Goal: Transaction & Acquisition: Purchase product/service

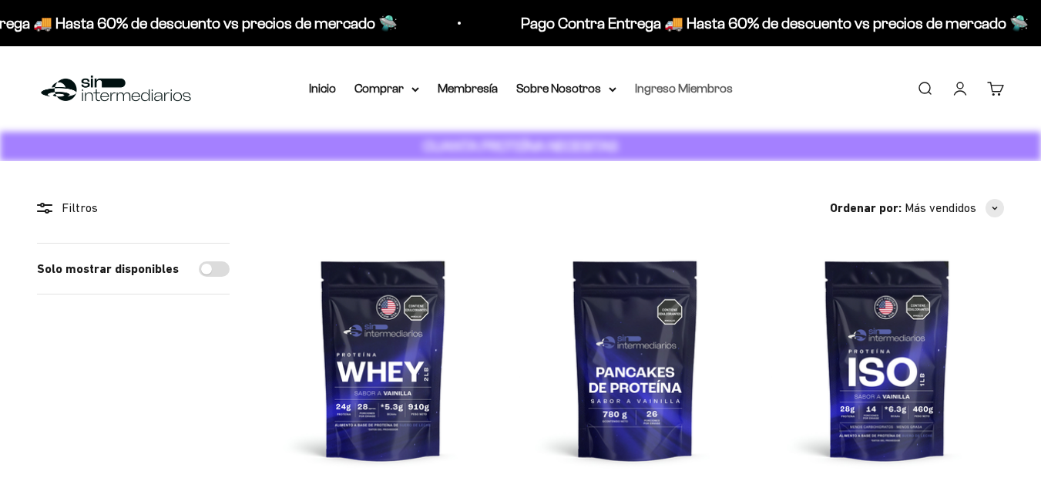
click at [673, 84] on link "Ingreso Miembros" at bounding box center [684, 88] width 98 height 13
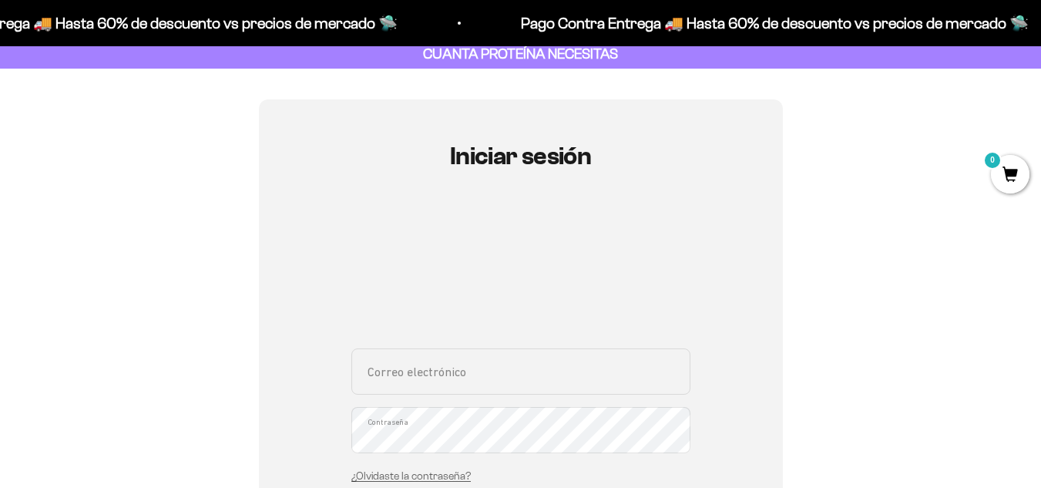
scroll to position [154, 0]
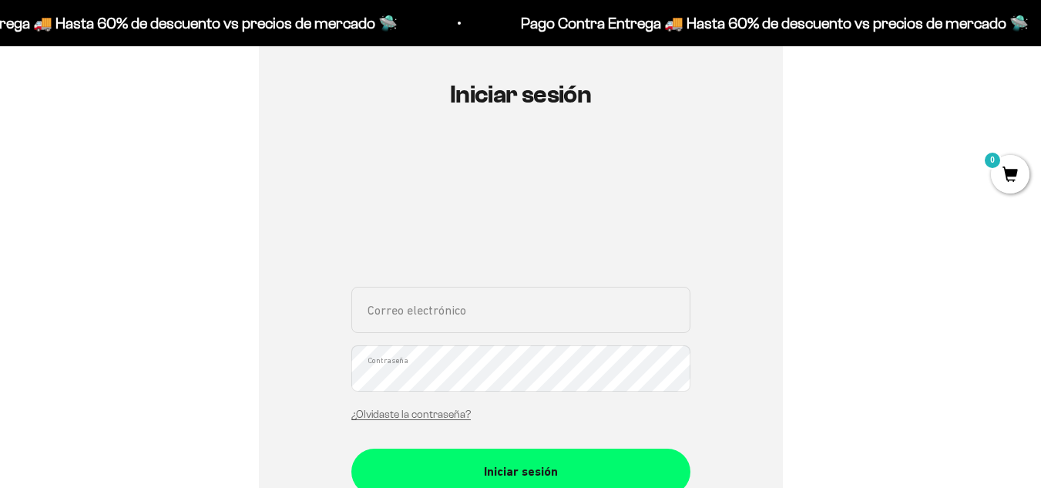
click at [462, 306] on input "Correo electrónico" at bounding box center [520, 310] width 339 height 46
type input "[EMAIL_ADDRESS][DOMAIN_NAME]"
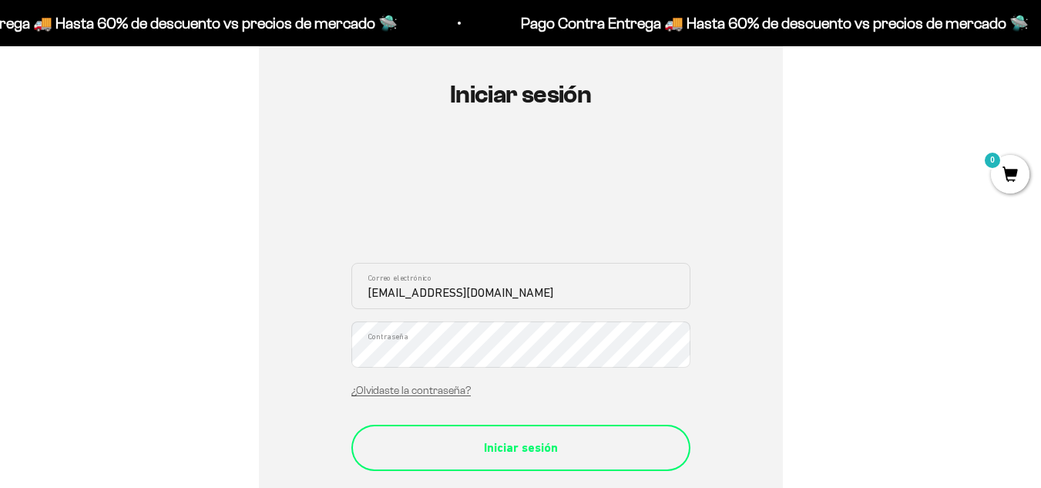
click at [531, 455] on div "Iniciar sesión" at bounding box center [520, 448] width 277 height 20
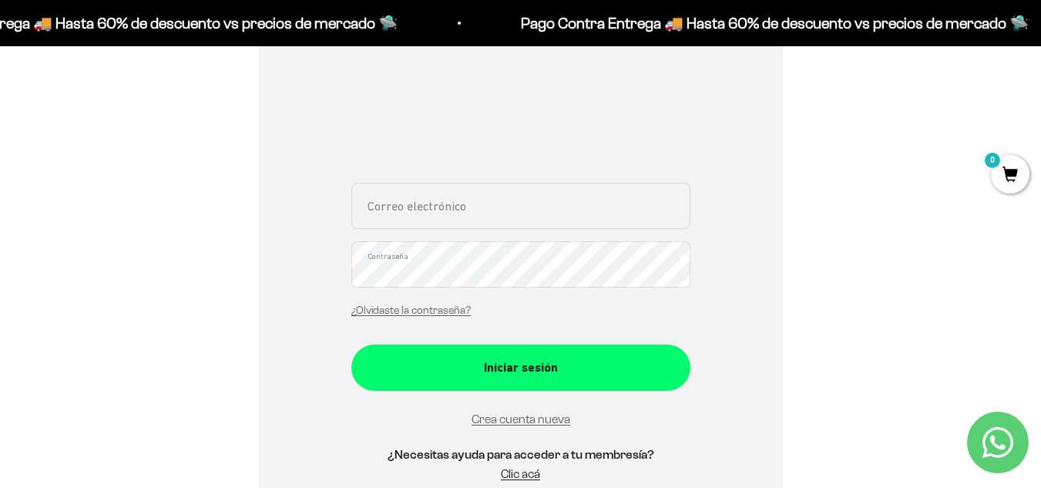
scroll to position [308, 0]
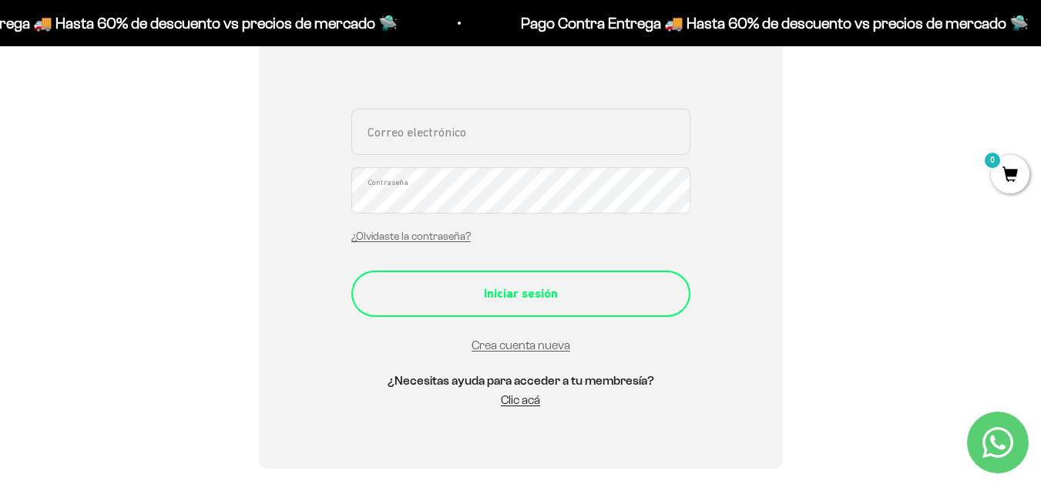
type input "[EMAIL_ADDRESS][DOMAIN_NAME]"
click at [549, 303] on div "Iniciar sesión" at bounding box center [520, 294] width 277 height 20
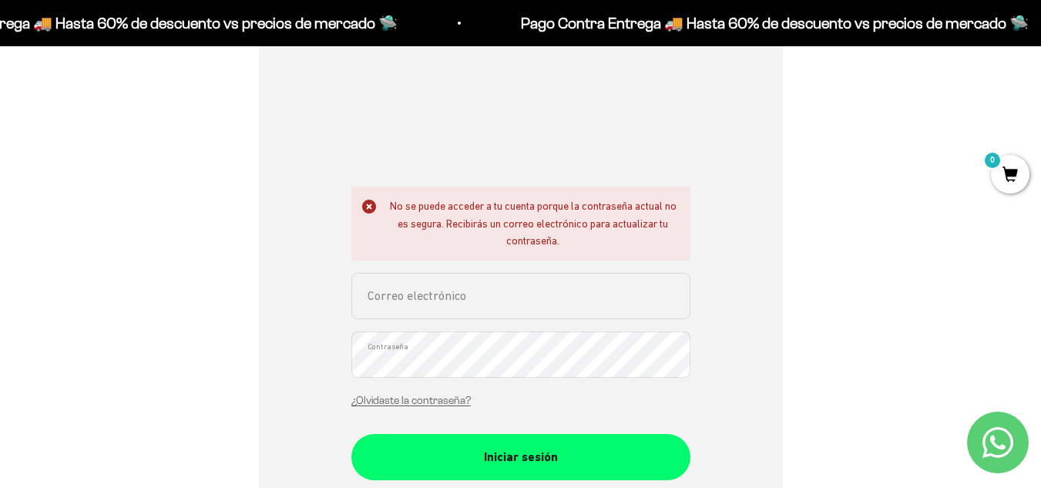
scroll to position [231, 0]
type input "hevp98@hotmail.com"
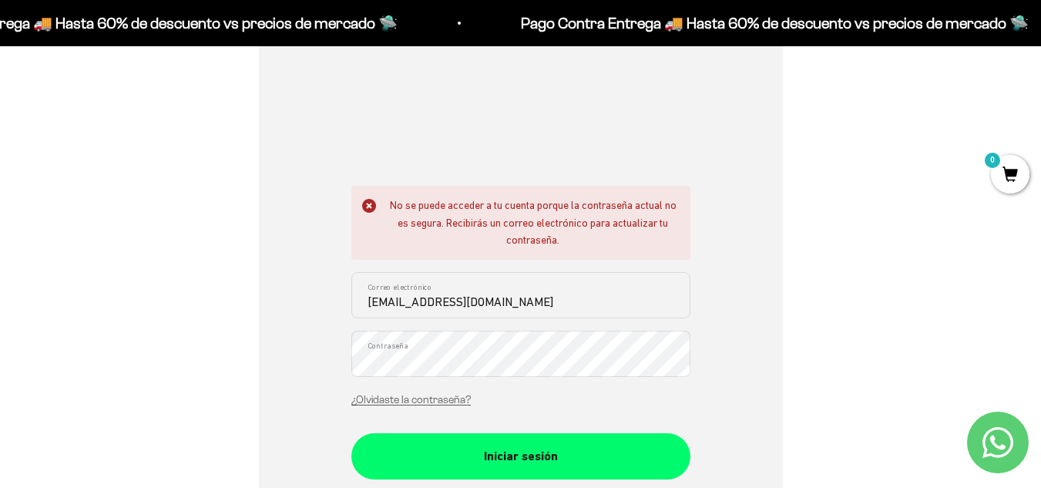
click at [131, 321] on div "Iniciar sesión No se puede acceder a tu cuenta porque la contraseña actual no e…" at bounding box center [520, 296] width 967 height 670
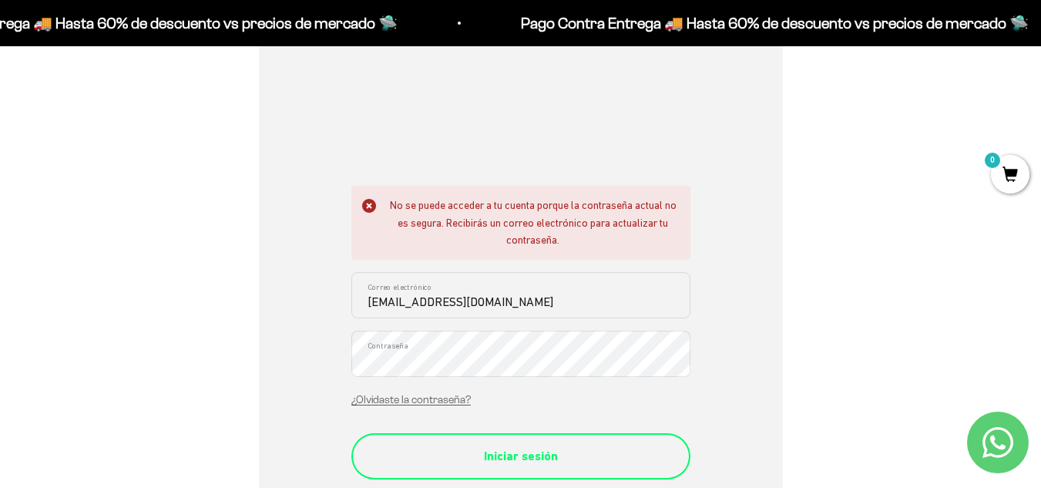
click at [388, 444] on button "Iniciar sesión" at bounding box center [520, 456] width 339 height 46
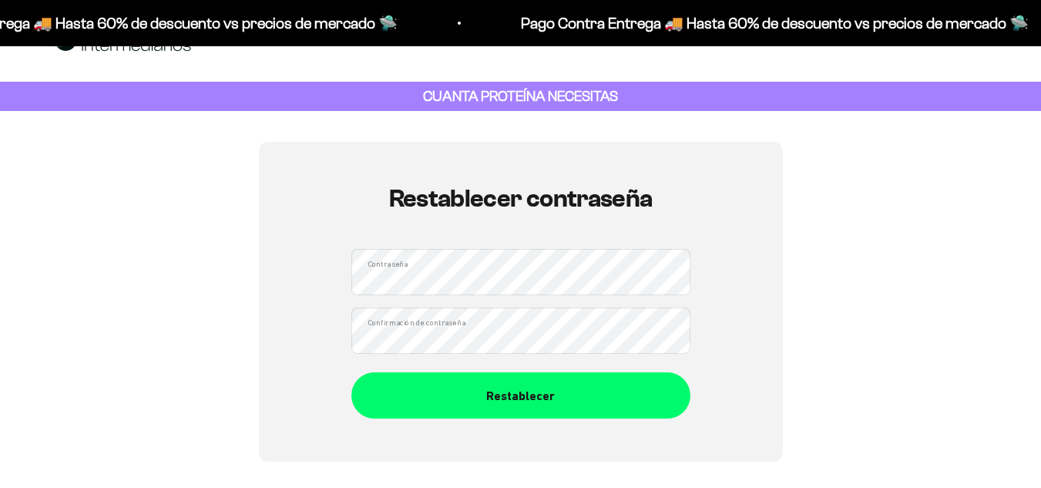
scroll to position [77, 0]
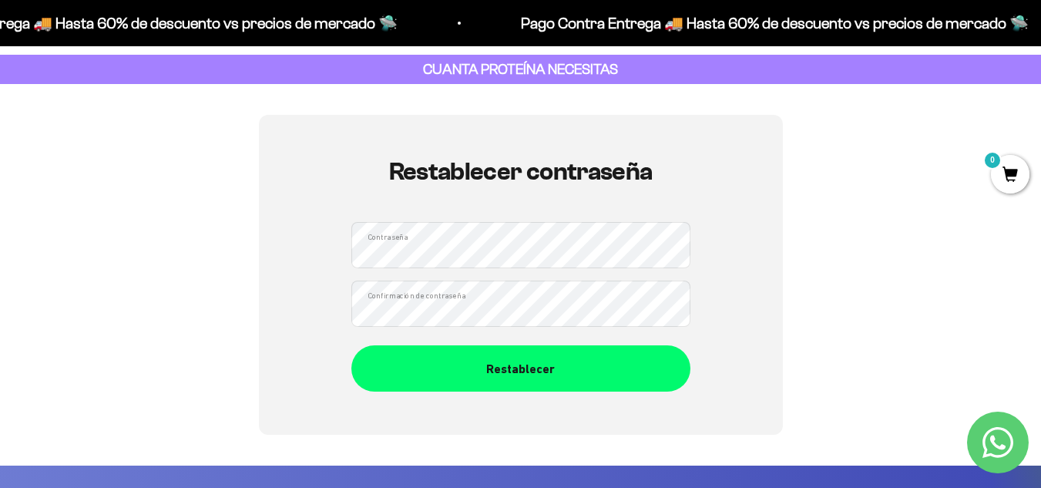
click at [350, 247] on div "Restablecer contraseña Contraseña Confirmación de contraseña Restablecer" at bounding box center [521, 275] width 524 height 320
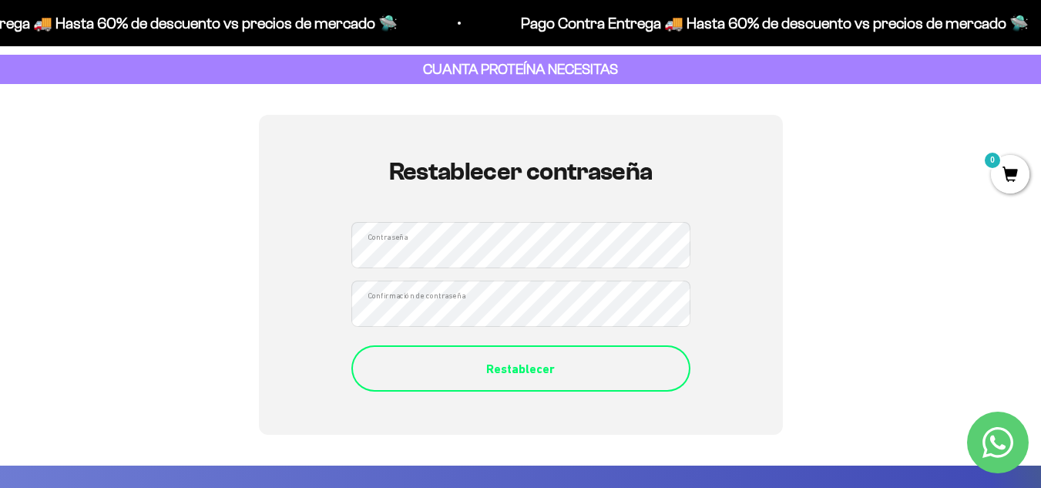
click at [396, 378] on div "Restablecer" at bounding box center [520, 369] width 277 height 20
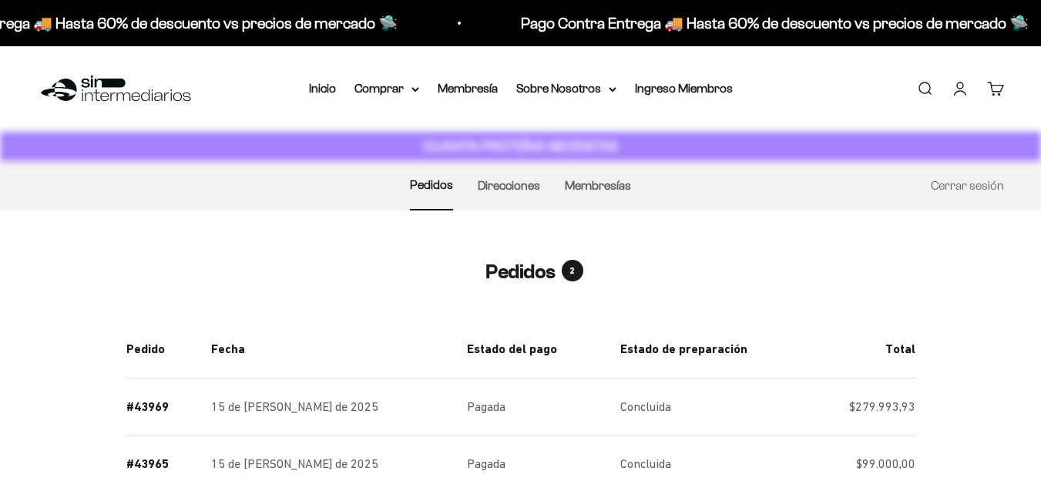
scroll to position [154, 0]
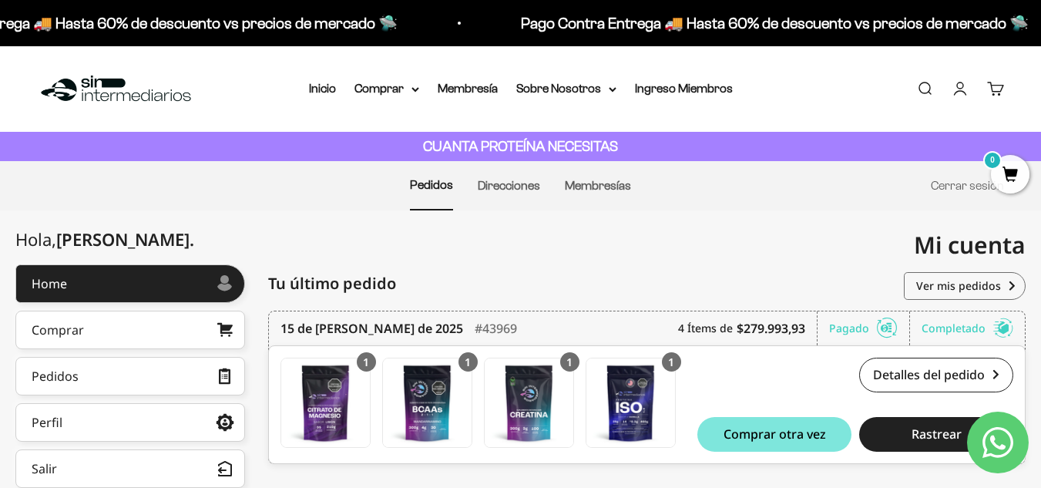
click at [535, 242] on div "Mi cuenta hevp98@hotmail.com" at bounding box center [773, 244] width 505 height 69
click at [405, 96] on summary "Comprar" at bounding box center [386, 89] width 65 height 20
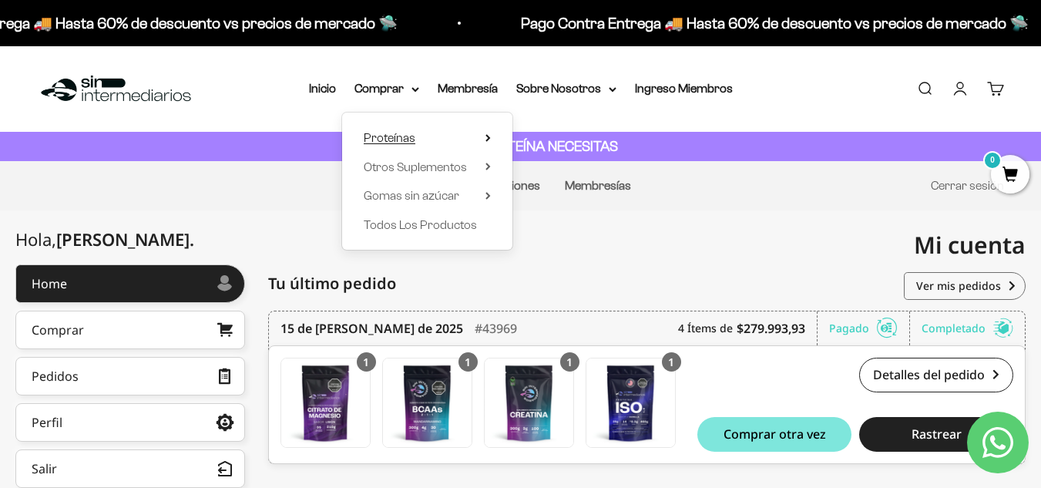
click at [428, 137] on summary "Proteínas" at bounding box center [427, 138] width 127 height 20
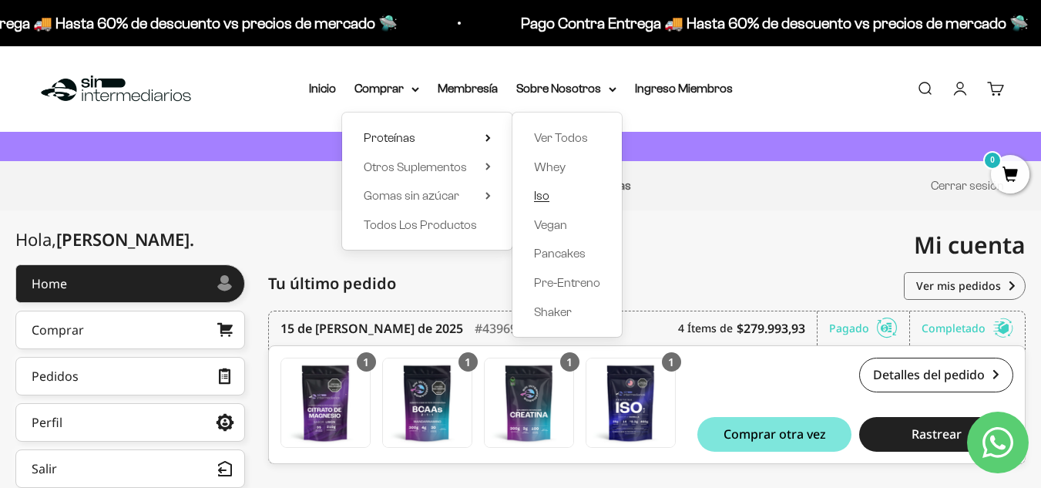
click at [546, 196] on span "Iso" at bounding box center [541, 195] width 15 height 13
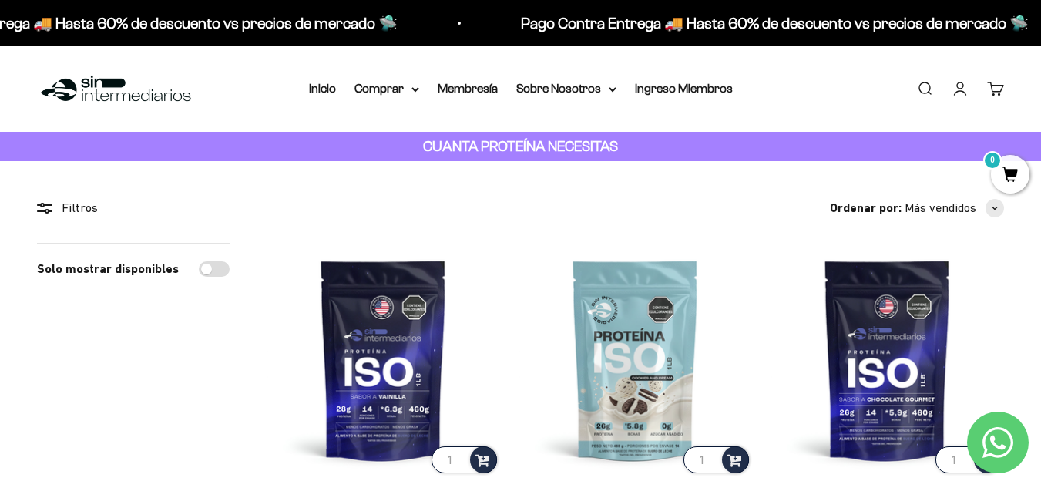
click at [223, 265] on input "Solo mostrar disponibles" at bounding box center [214, 268] width 31 height 15
checkbox input "true"
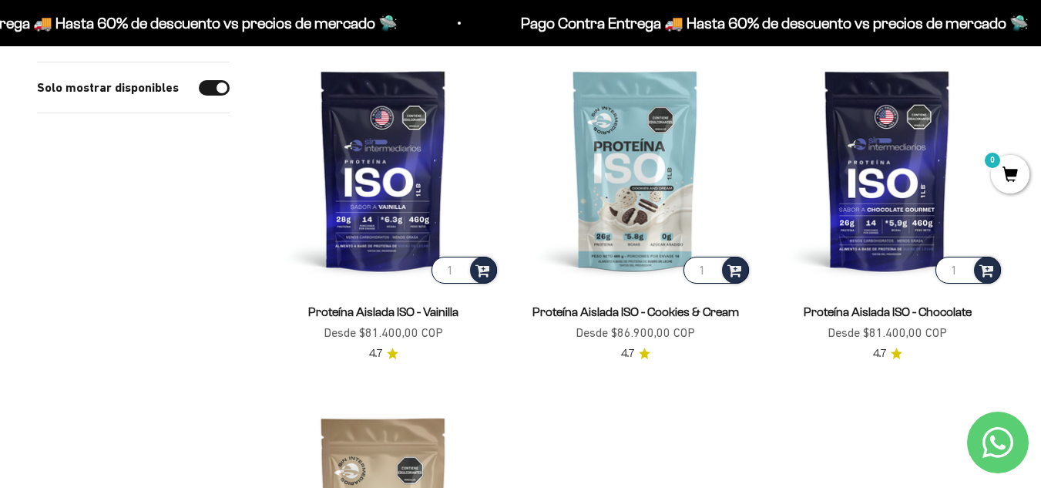
scroll to position [77, 0]
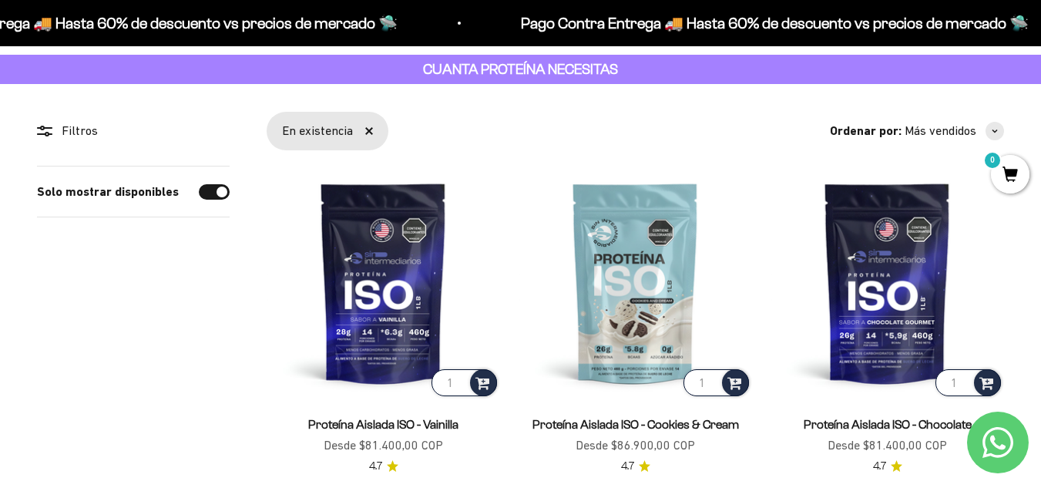
click at [217, 191] on input "Solo mostrar disponibles" at bounding box center [214, 191] width 31 height 15
checkbox input "false"
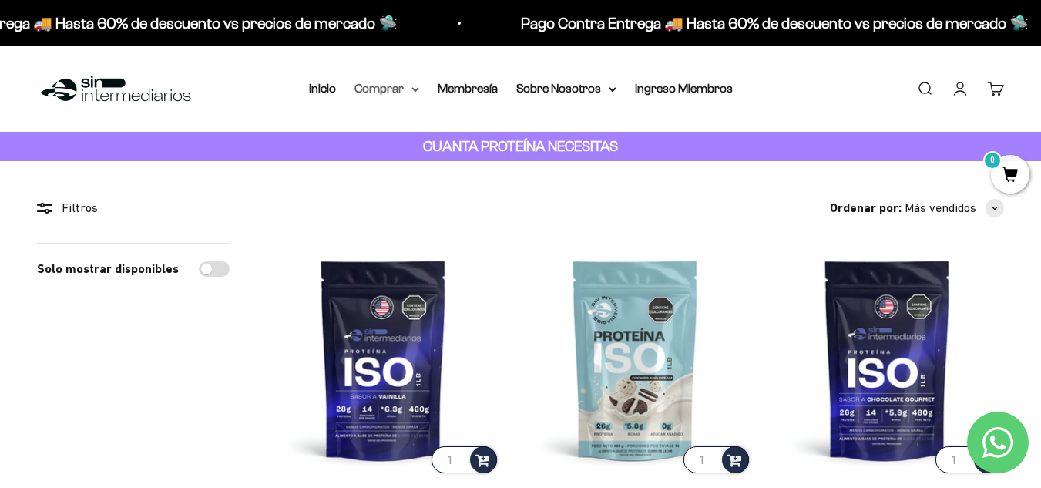
click at [405, 88] on summary "Comprar" at bounding box center [386, 89] width 65 height 20
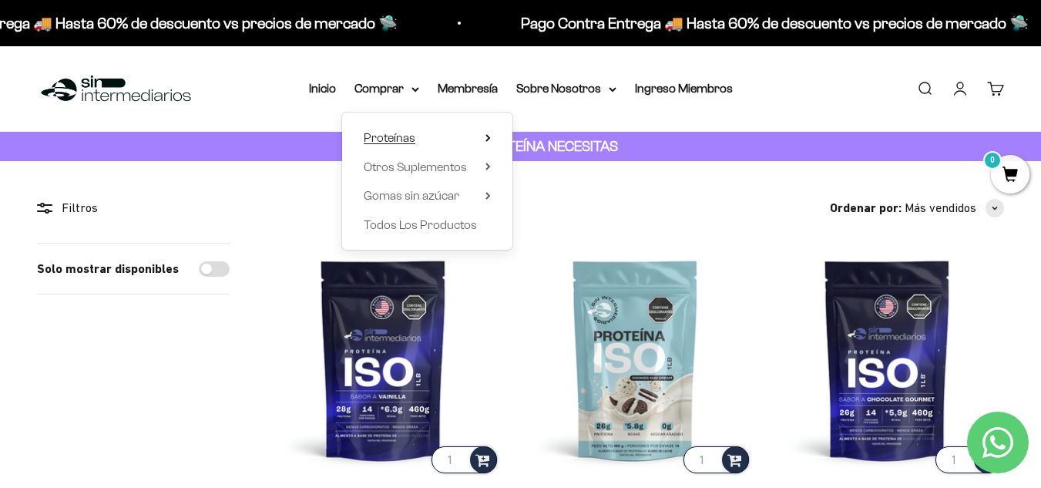
click at [431, 133] on summary "Proteínas" at bounding box center [427, 138] width 127 height 20
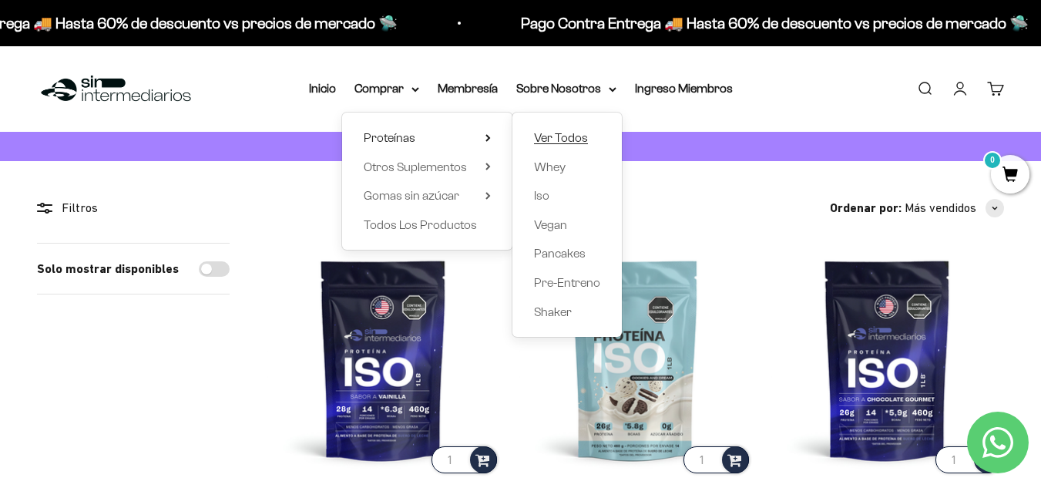
click at [546, 136] on span "Ver Todos" at bounding box center [561, 137] width 54 height 13
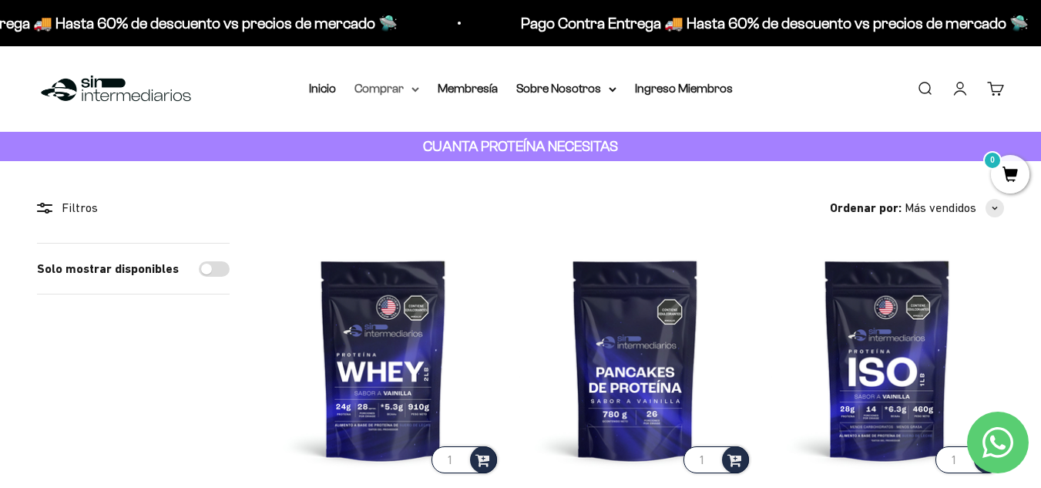
click at [408, 82] on summary "Comprar" at bounding box center [386, 89] width 65 height 20
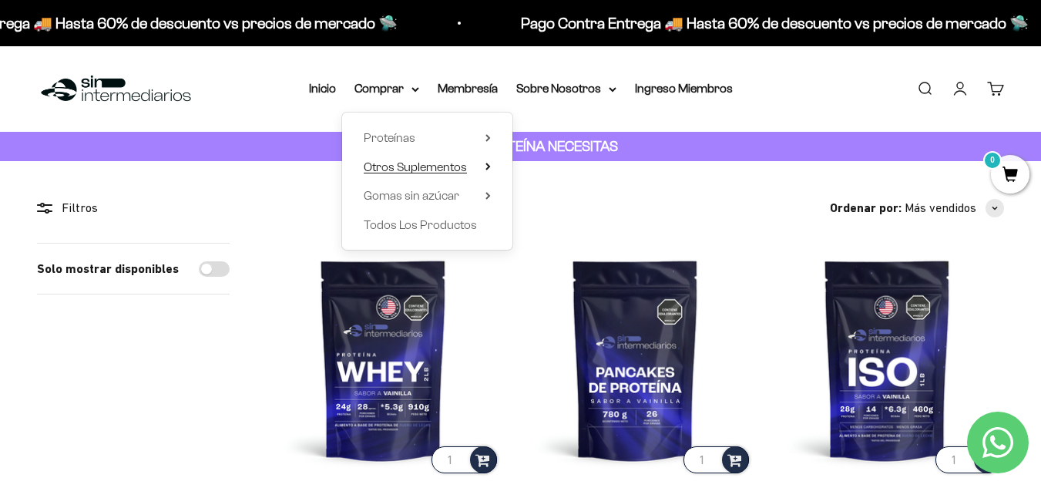
click at [471, 163] on summary "Otros Suplementos" at bounding box center [427, 167] width 127 height 20
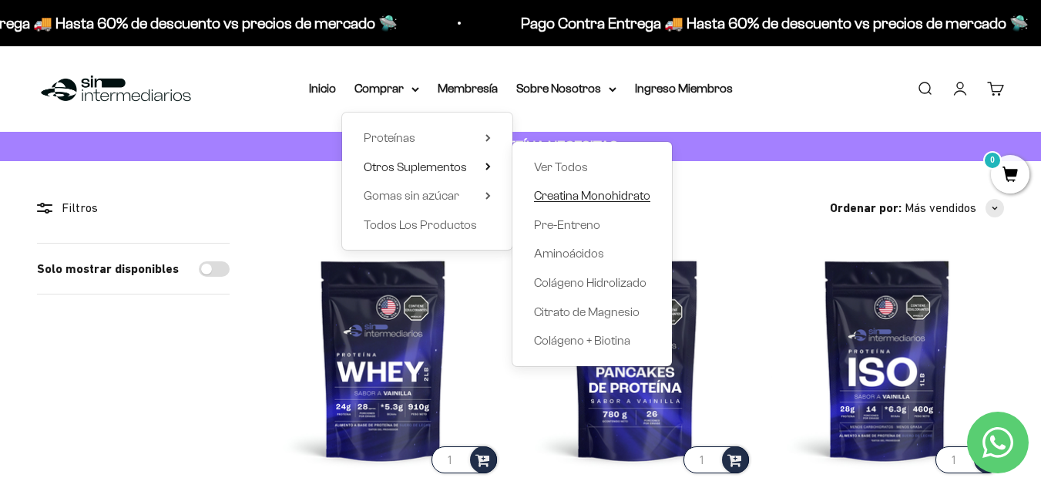
click at [566, 193] on span "Creatina Monohidrato" at bounding box center [592, 195] width 116 height 13
click at [626, 190] on span "Creatina Monohidrato" at bounding box center [592, 195] width 116 height 13
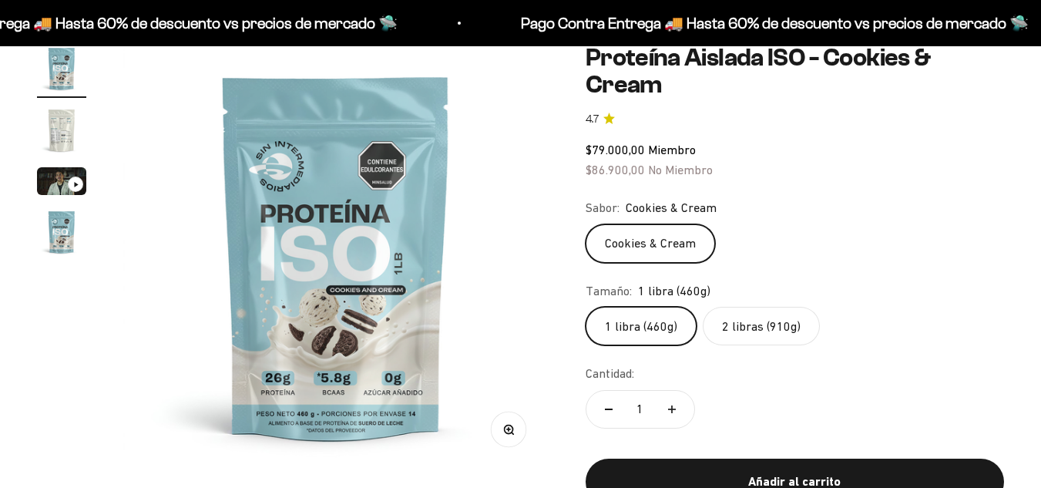
scroll to position [231, 0]
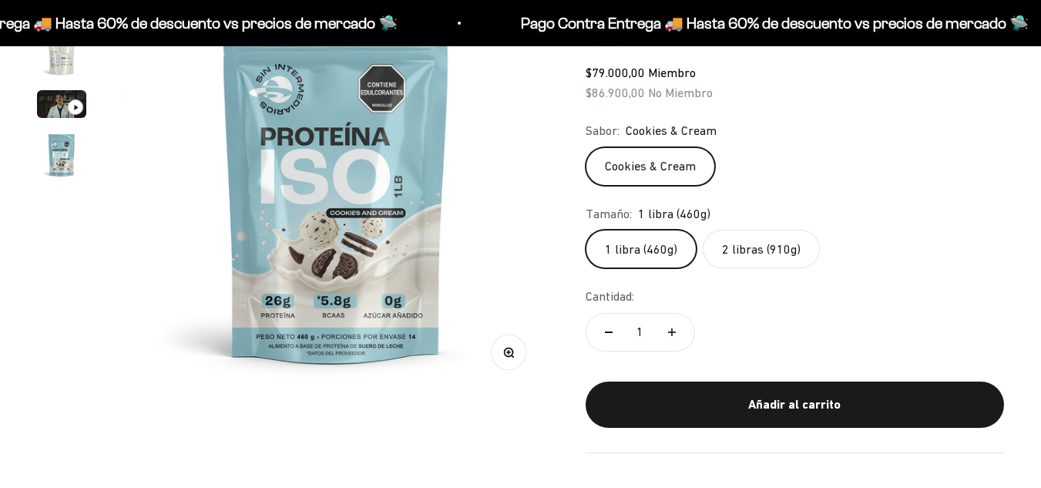
click at [764, 251] on label "2 libras (910g)" at bounding box center [761, 249] width 117 height 39
click at [586, 230] on input "2 libras (910g)" at bounding box center [585, 229] width 1 height 1
radio input "true"
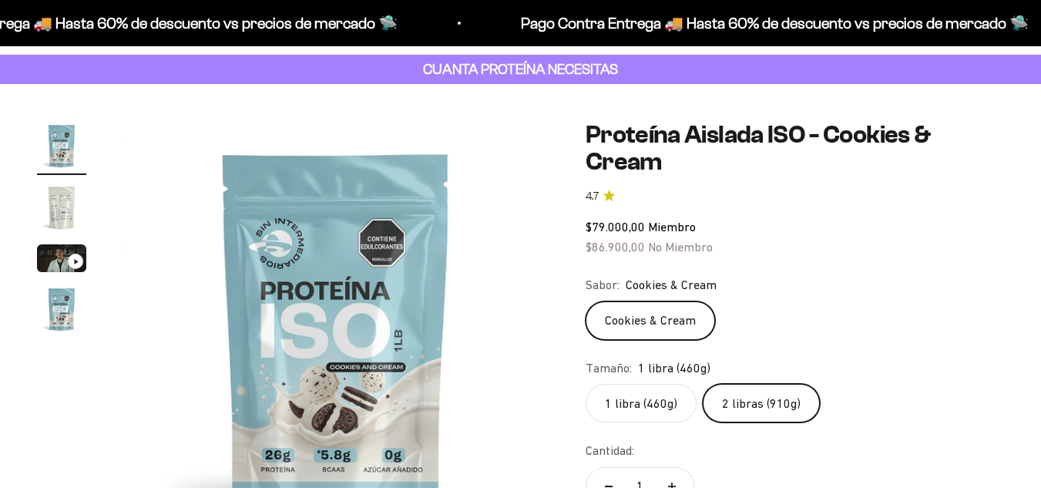
scroll to position [0, 0]
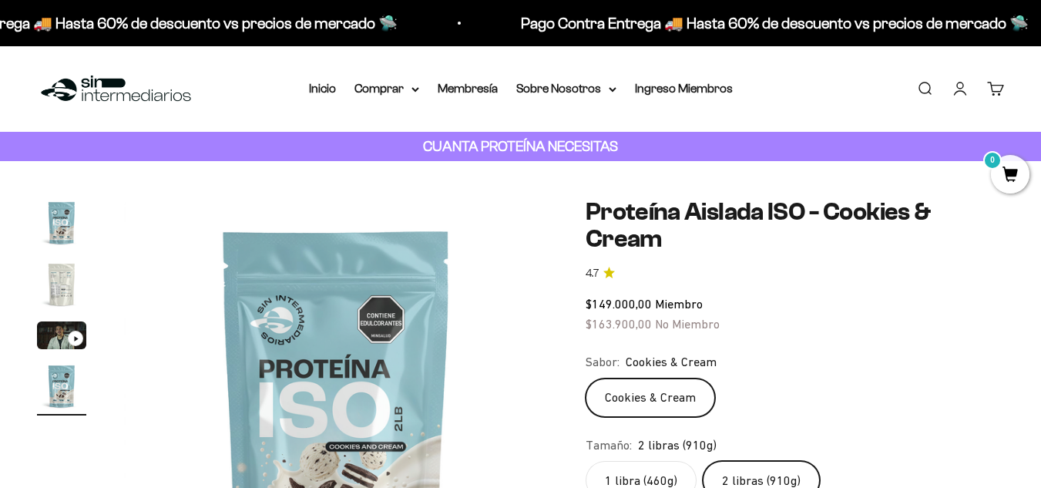
click at [54, 356] on page-dots at bounding box center [61, 306] width 49 height 217
click at [76, 337] on icon "Ir al artículo 3" at bounding box center [76, 338] width 4 height 5
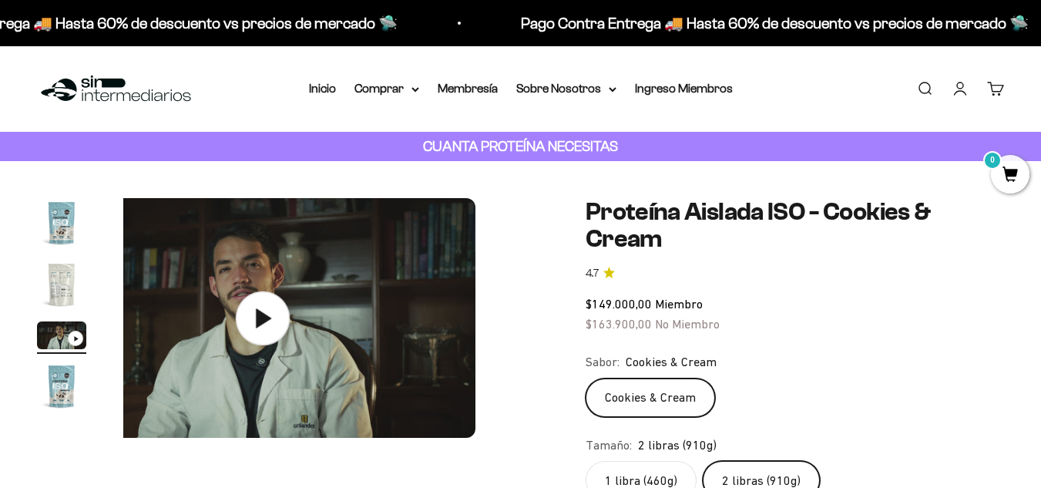
scroll to position [0, 869]
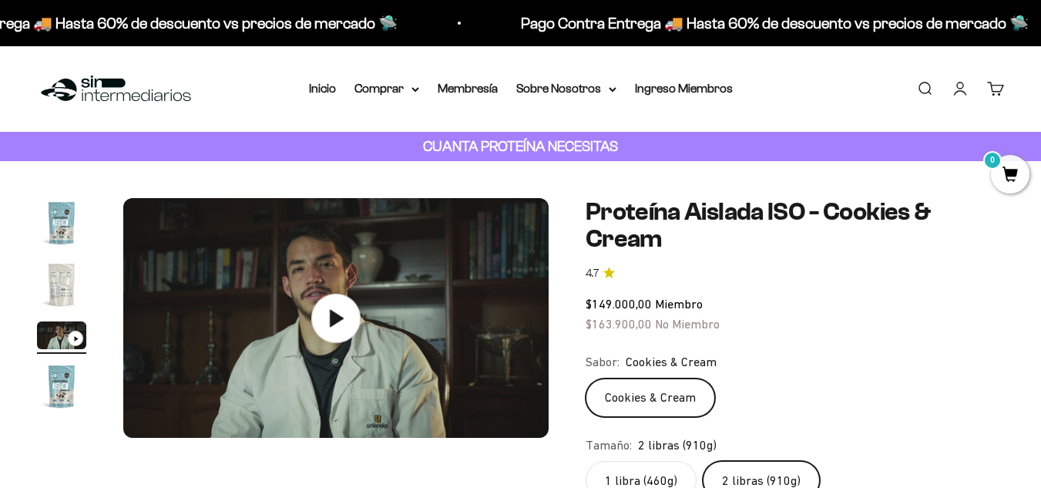
click at [64, 199] on img "Ir al artículo 1" at bounding box center [61, 222] width 49 height 49
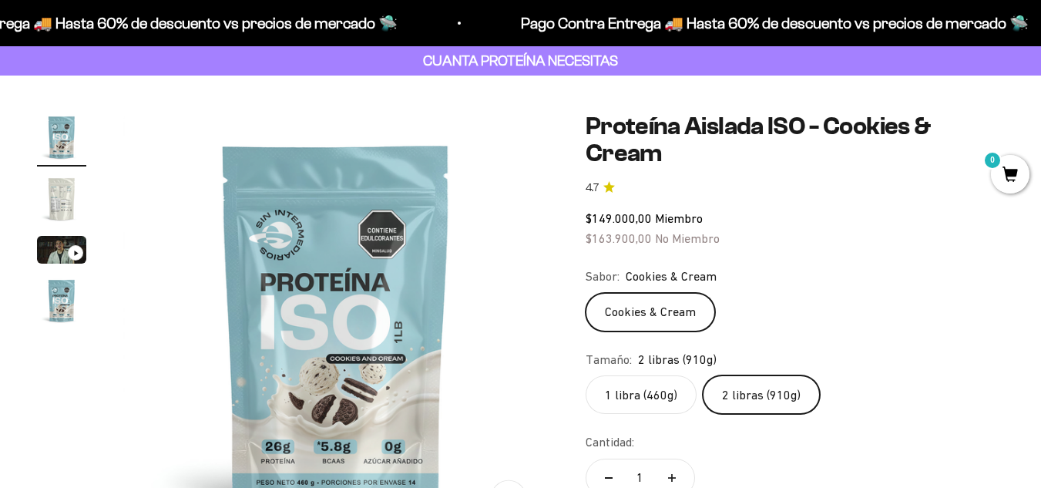
scroll to position [154, 0]
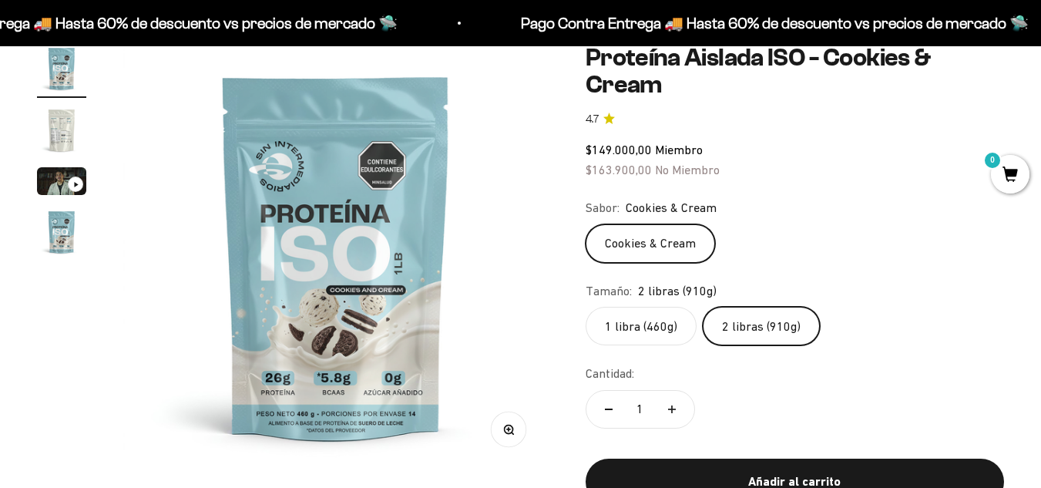
click at [485, 326] on img at bounding box center [335, 256] width 425 height 425
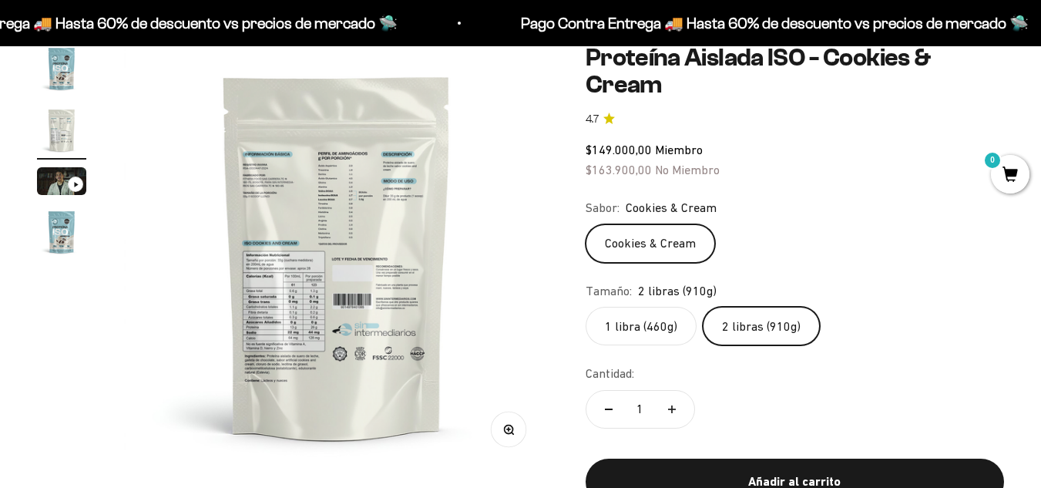
scroll to position [0, 435]
click at [149, 272] on img at bounding box center [335, 256] width 425 height 425
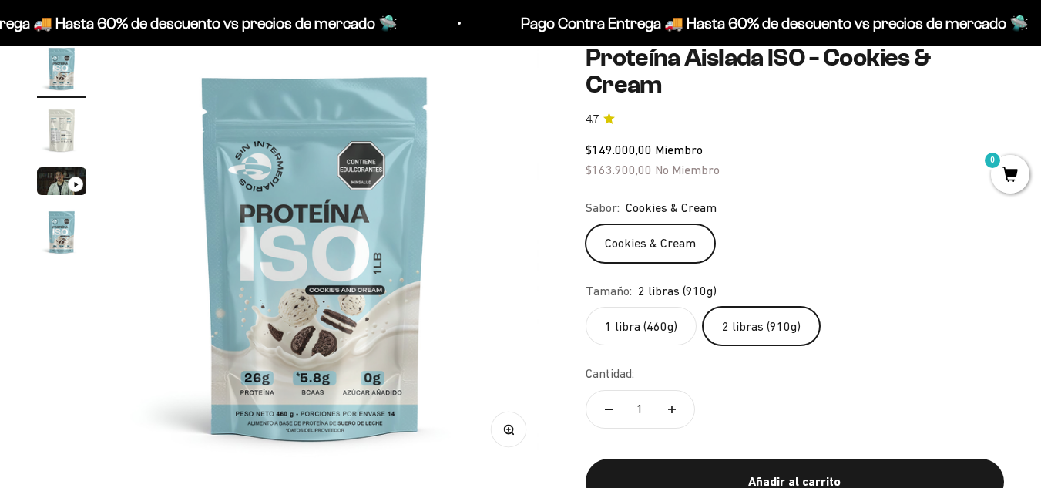
scroll to position [0, 0]
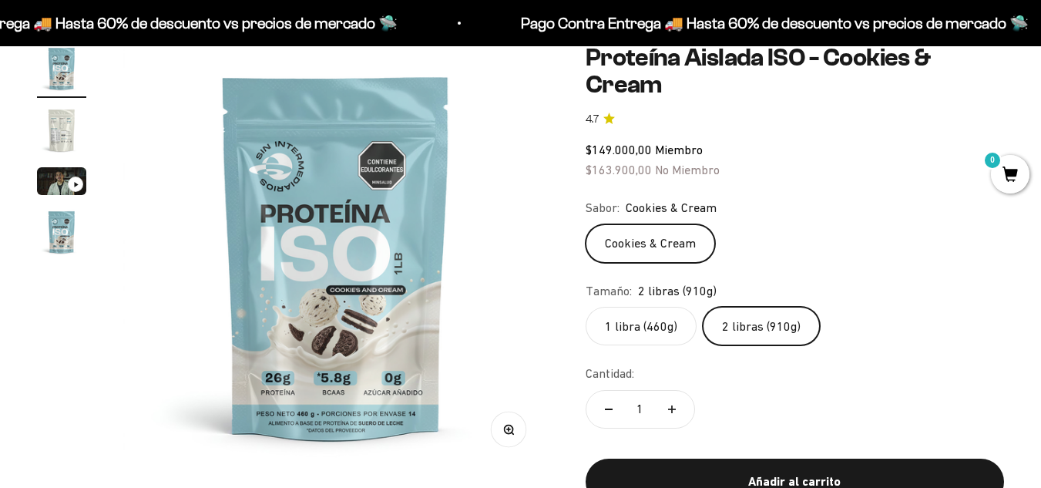
click at [518, 247] on img at bounding box center [335, 256] width 425 height 425
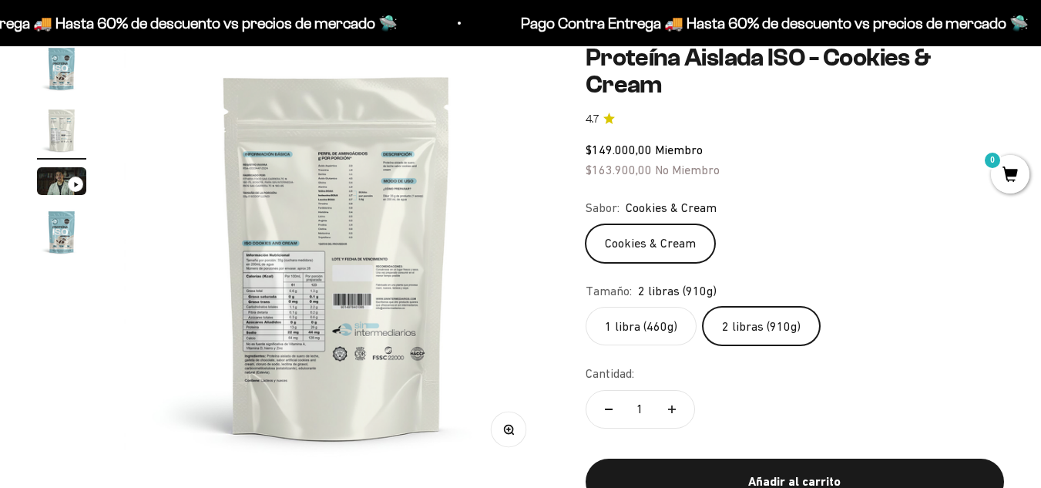
scroll to position [0, 435]
click at [667, 322] on label "1 libra (460g)" at bounding box center [641, 326] width 111 height 39
click at [586, 307] on input "1 libra (460g)" at bounding box center [585, 306] width 1 height 1
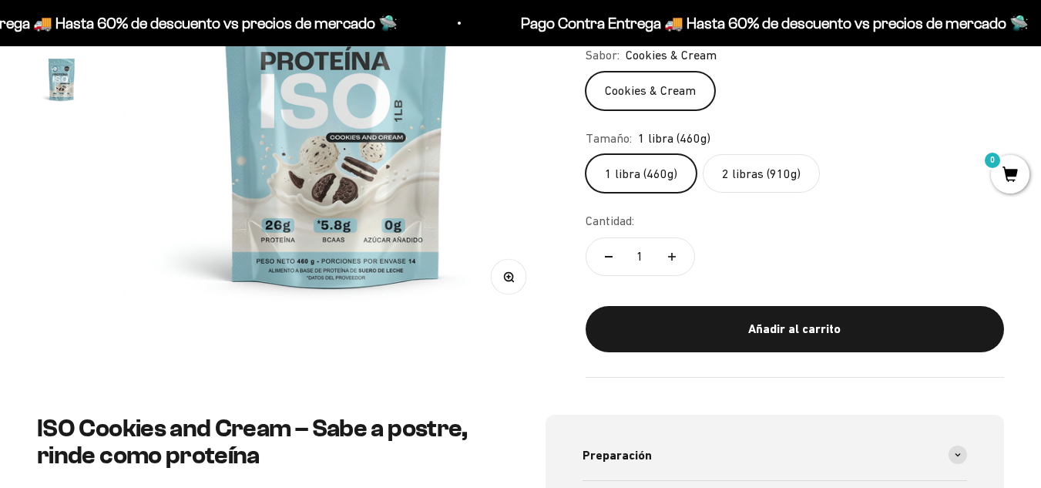
scroll to position [308, 0]
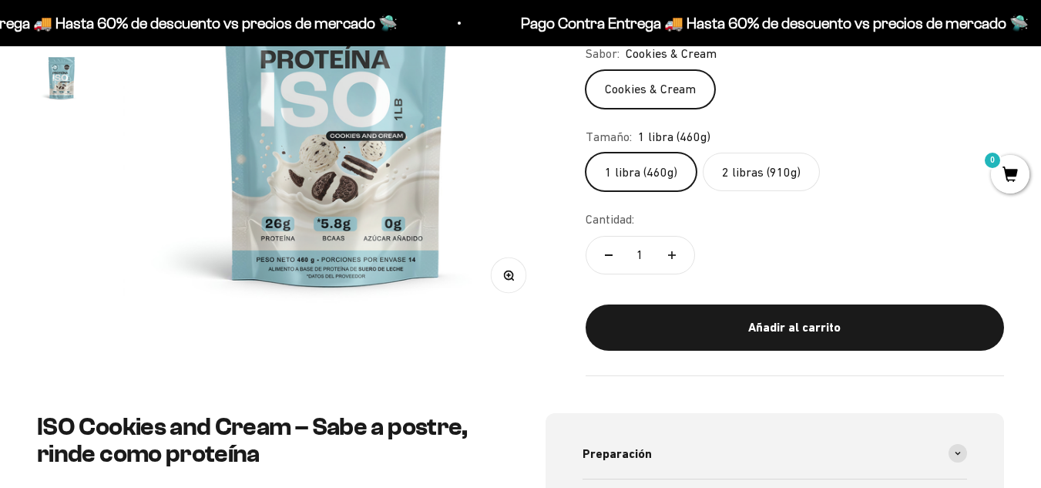
click at [750, 190] on label "2 libras (910g)" at bounding box center [761, 172] width 117 height 39
click at [586, 153] on input "2 libras (910g)" at bounding box center [585, 152] width 1 height 1
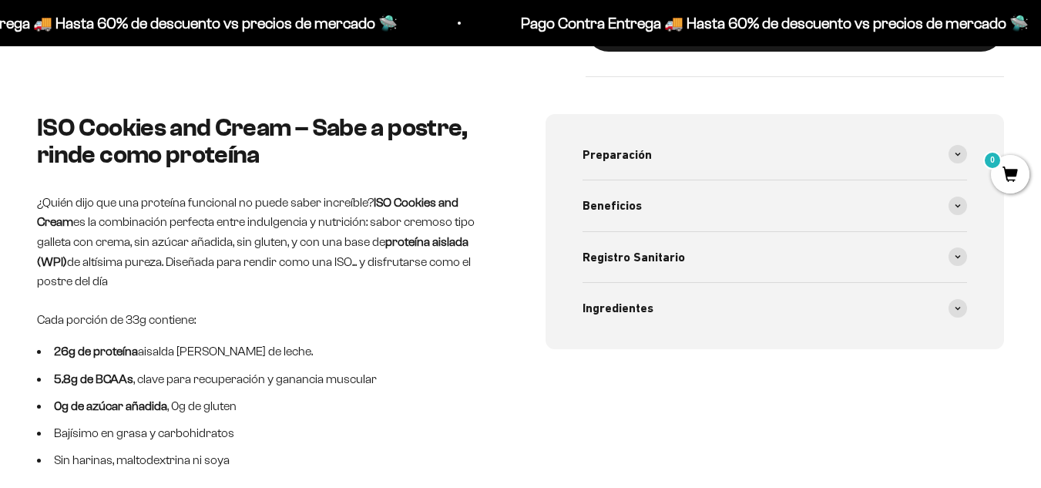
scroll to position [693, 0]
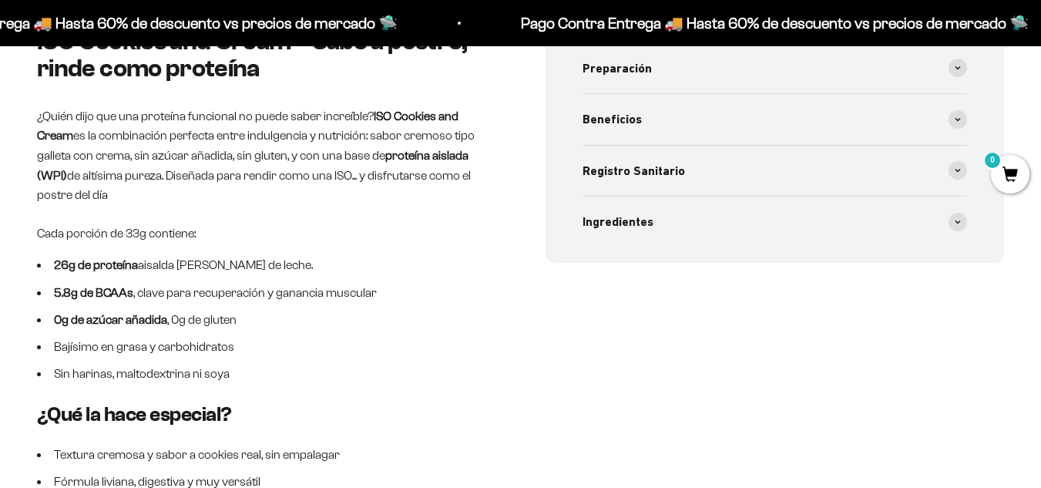
click at [391, 223] on p "Cada porción de 33g contiene:" at bounding box center [266, 233] width 459 height 20
click at [256, 255] on li "26g de proteína aisalda de suero de leche." at bounding box center [266, 265] width 459 height 20
click at [159, 313] on strong "0g de azúcar añadida" at bounding box center [110, 319] width 113 height 13
click at [195, 310] on li "0g de azúcar añadida , 0g de gluten" at bounding box center [266, 320] width 459 height 20
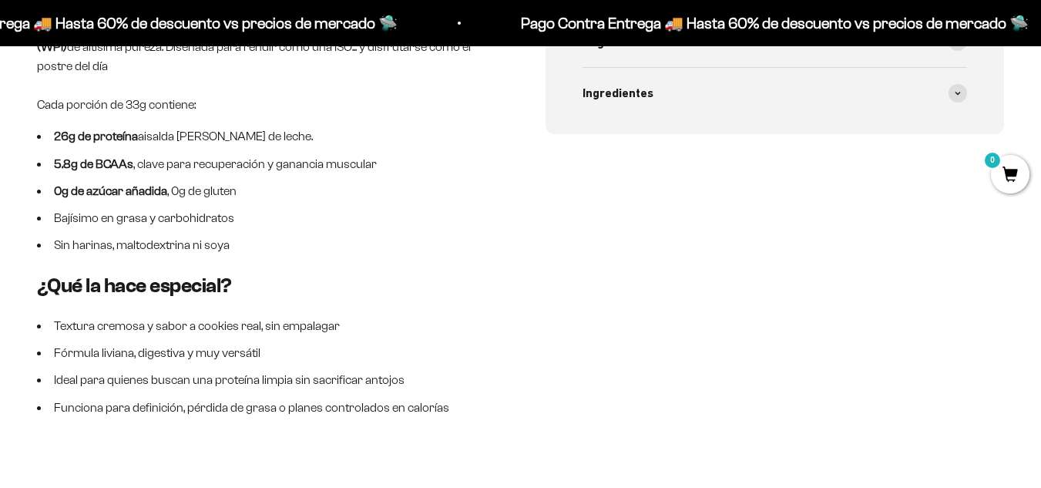
scroll to position [848, 0]
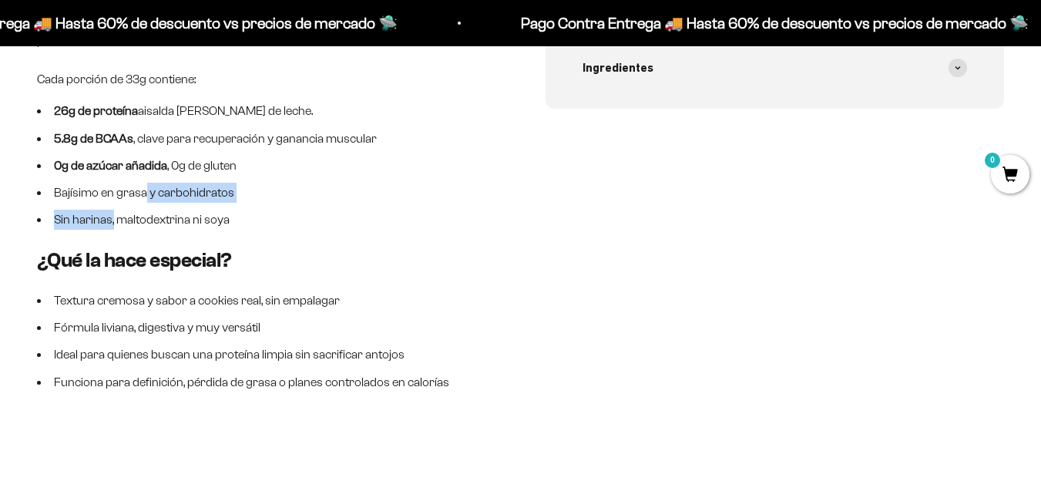
drag, startPoint x: 113, startPoint y: 188, endPoint x: 172, endPoint y: 177, distance: 59.5
click at [159, 180] on ul "26g de proteína aisalda de suero de leche. 5.8g de BCAAs , clave para recuperac…" at bounding box center [266, 165] width 459 height 128
click at [250, 210] on li "Sin harinas, maltodextrina ni soya" at bounding box center [266, 220] width 459 height 20
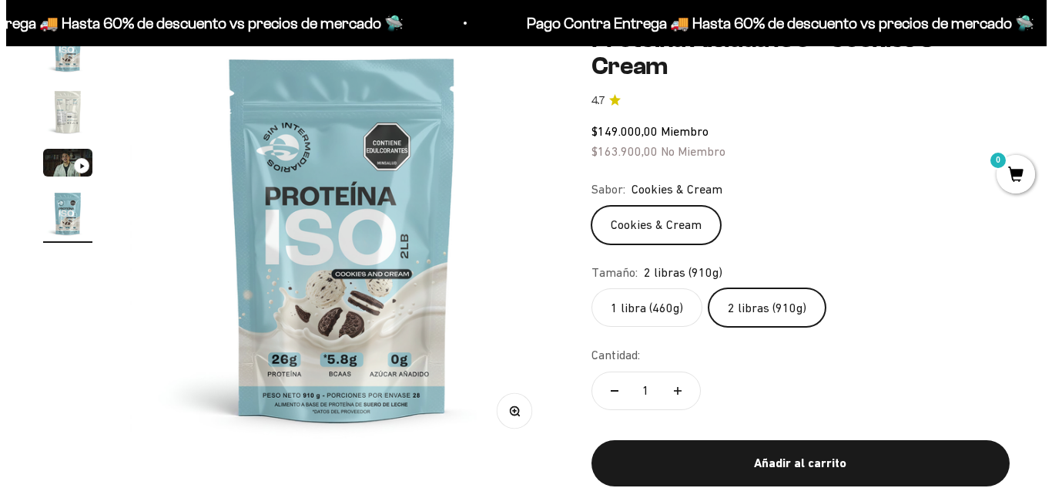
scroll to position [231, 0]
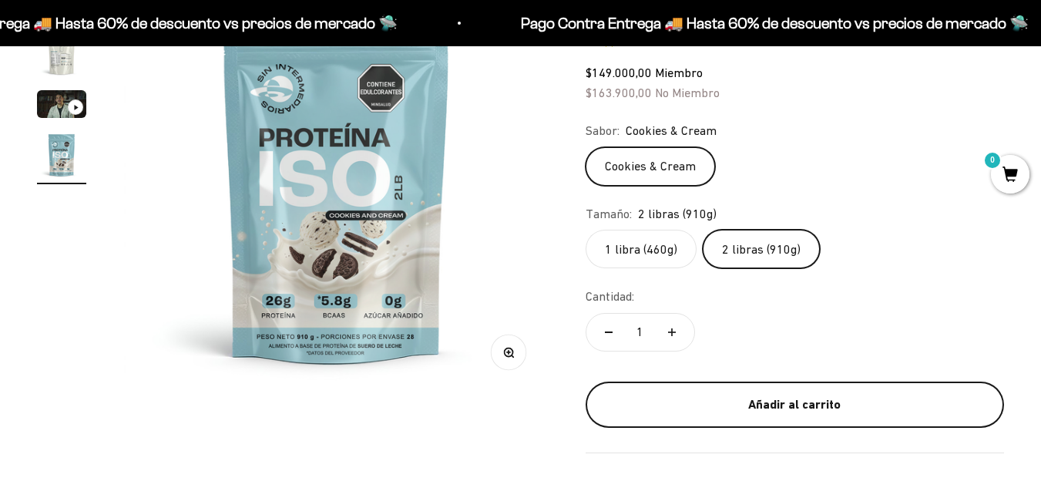
click at [776, 391] on button "Añadir al carrito" at bounding box center [795, 404] width 418 height 46
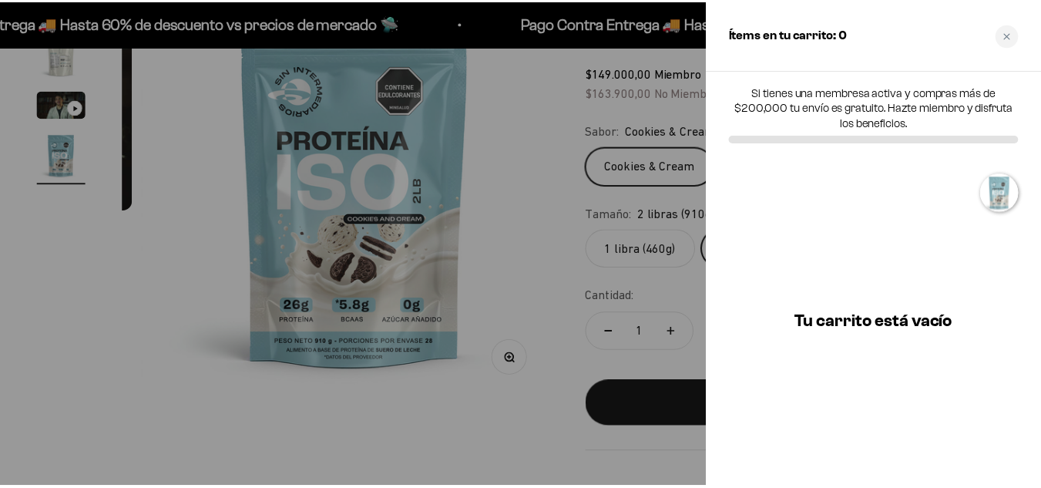
scroll to position [0, 1322]
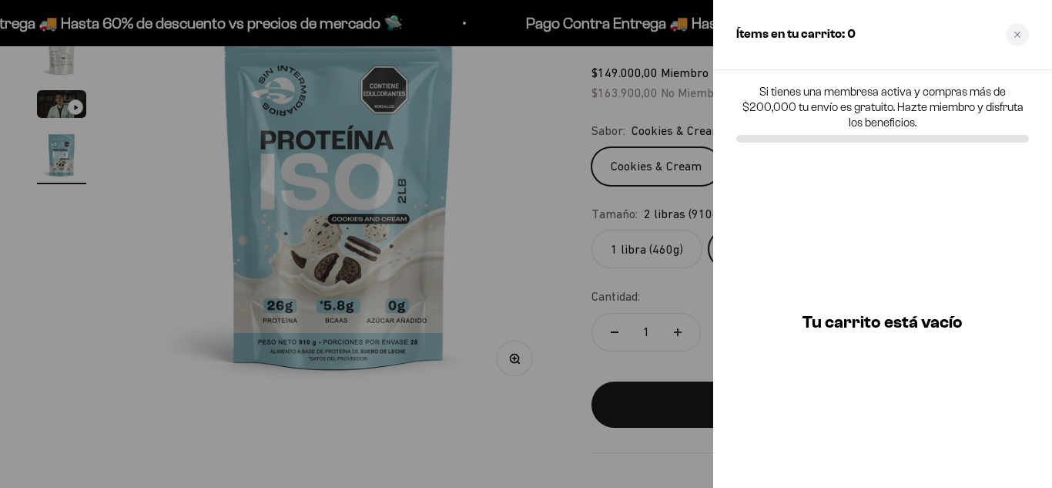
click at [636, 225] on div at bounding box center [526, 244] width 1052 height 488
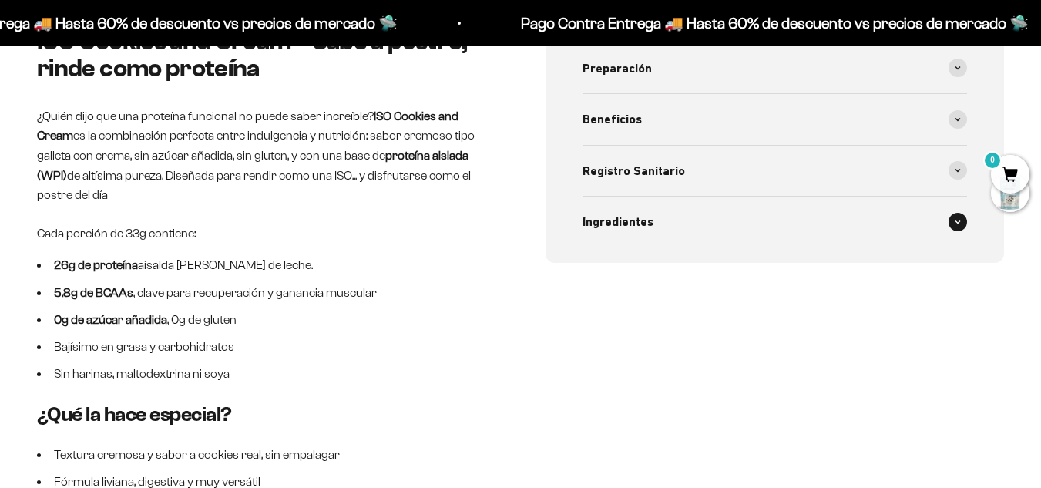
scroll to position [231, 0]
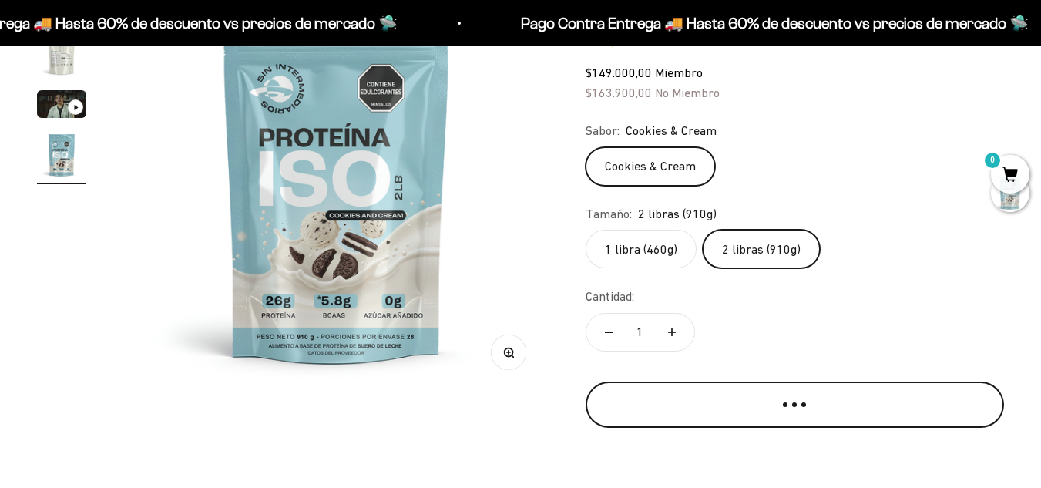
click at [754, 401] on div "Añadir al carrito" at bounding box center [794, 397] width 357 height 20
click at [833, 403] on div "Añadir al carrito" at bounding box center [794, 397] width 357 height 20
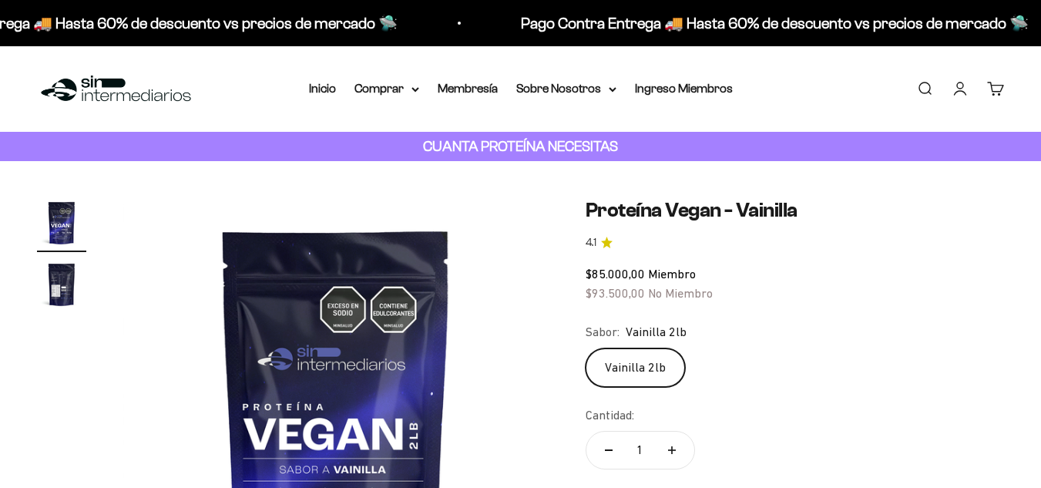
click at [387, 209] on img at bounding box center [335, 410] width 425 height 425
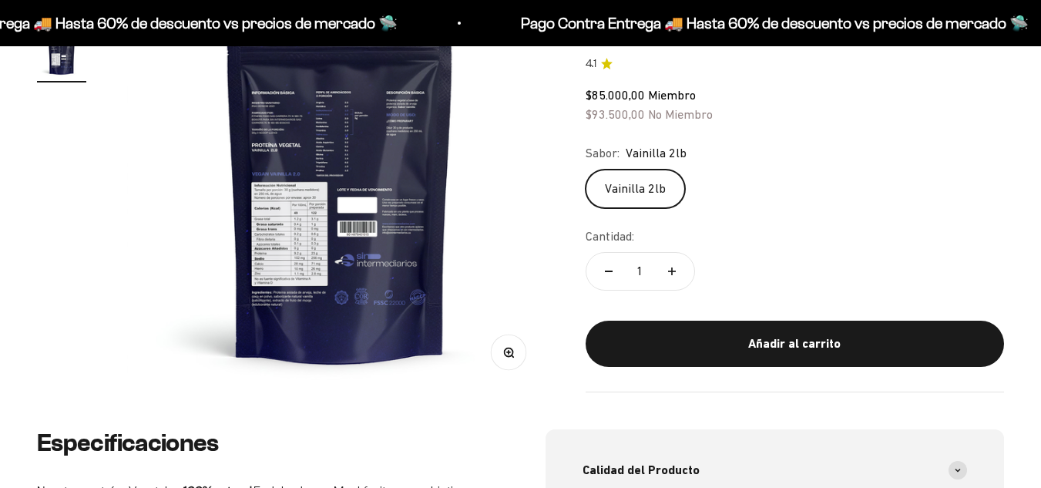
scroll to position [0, 435]
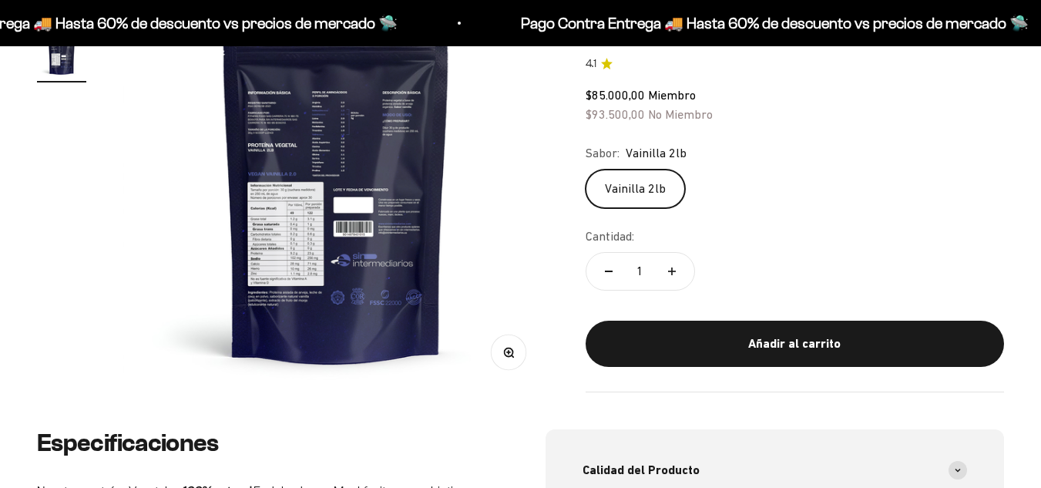
click at [435, 177] on img at bounding box center [335, 179] width 425 height 425
click at [191, 203] on img at bounding box center [335, 179] width 425 height 425
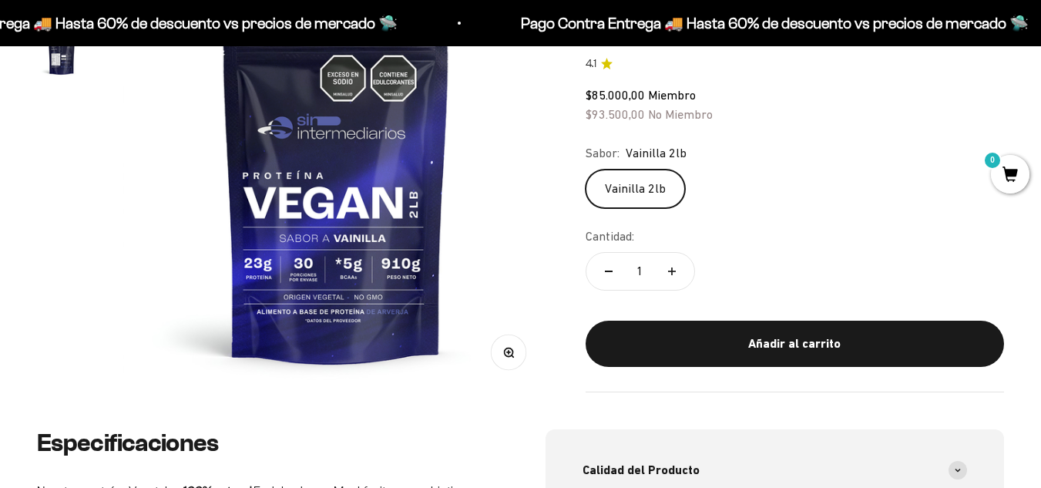
scroll to position [0, 0]
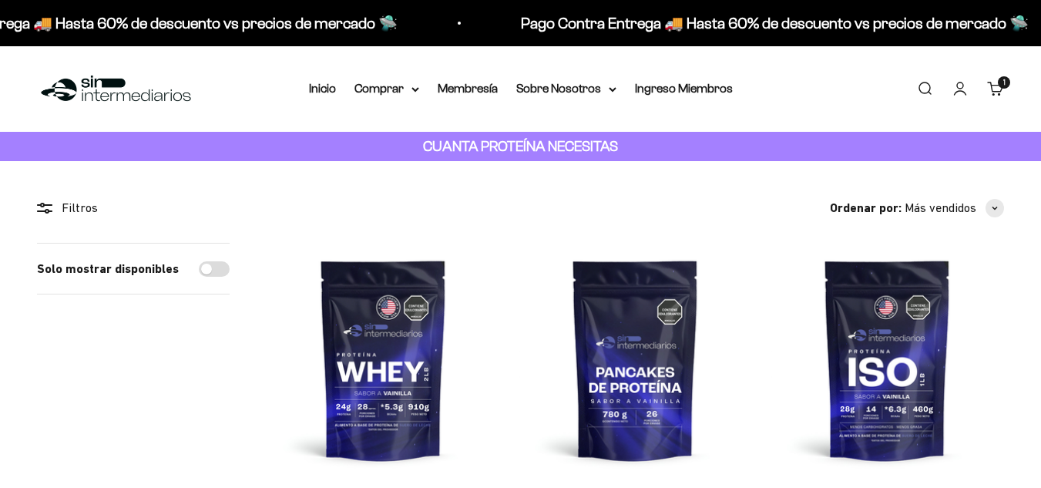
click at [408, 99] on div "Menú [GEOGRAPHIC_DATA] Inicio Comprar Proteínas Ver Todos Whey Iso Vegan Pancak…" at bounding box center [520, 89] width 1041 height 86
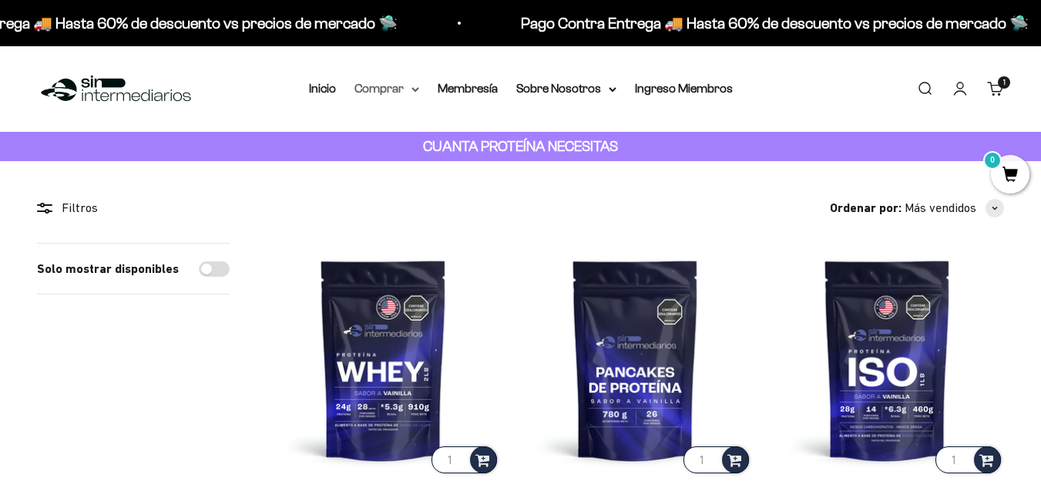
click at [408, 88] on summary "Comprar" at bounding box center [386, 89] width 65 height 20
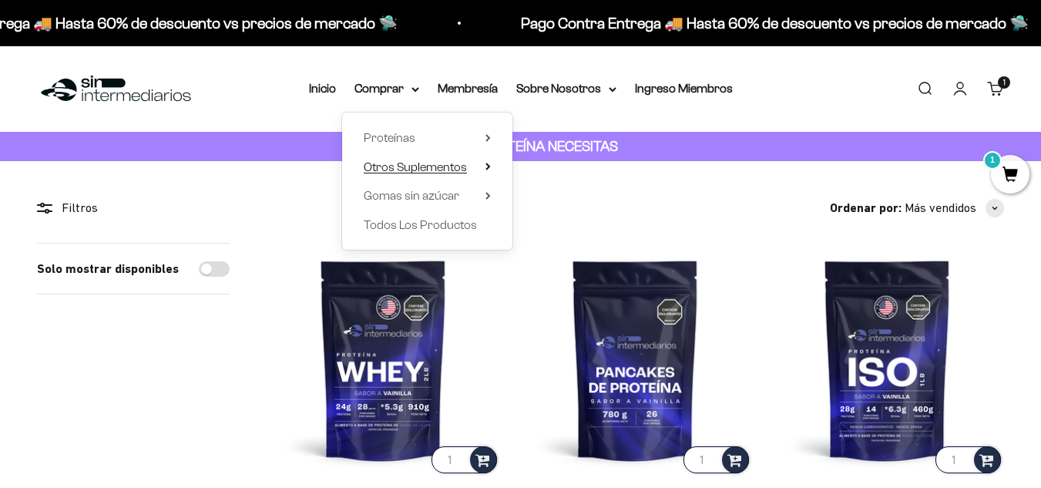
click at [435, 163] on span "Otros Suplementos" at bounding box center [415, 166] width 103 height 13
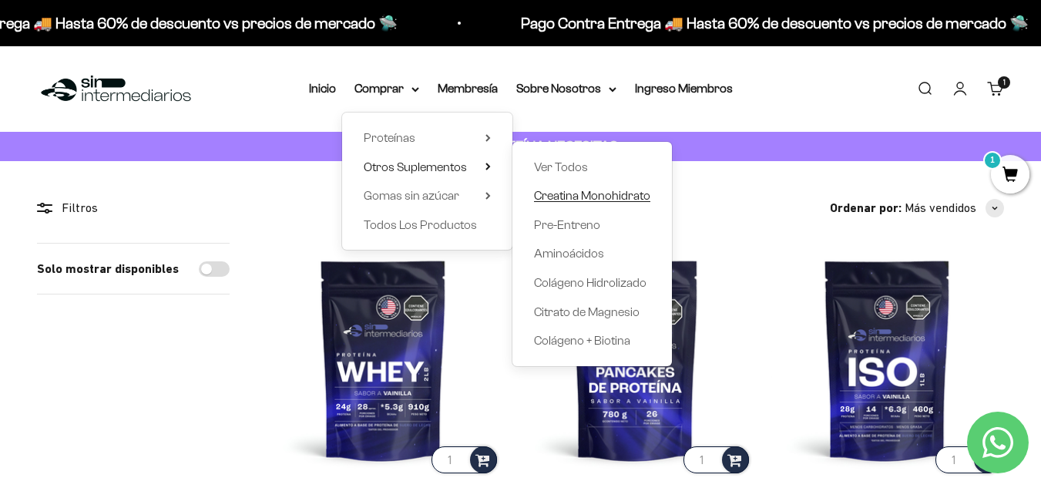
click at [551, 190] on span "Creatina Monohidrato" at bounding box center [592, 195] width 116 height 13
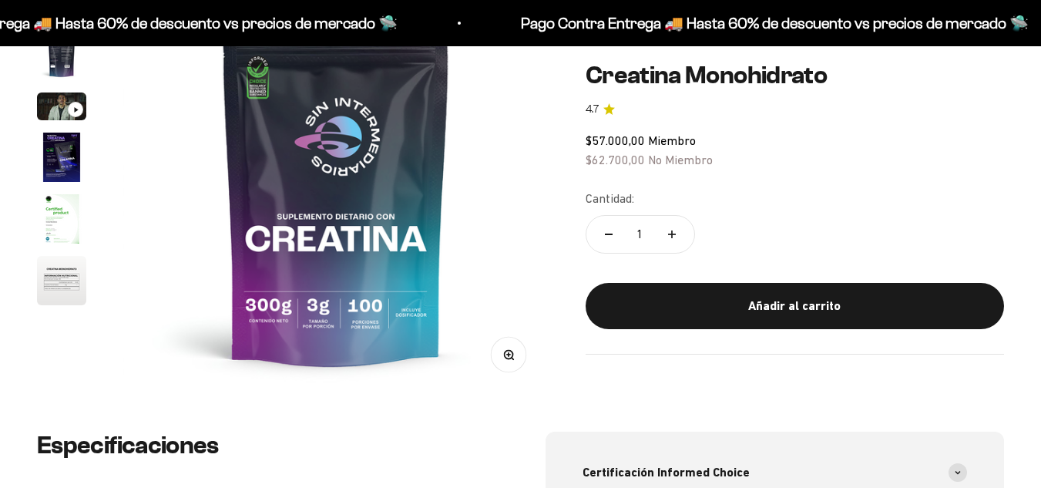
scroll to position [231, 0]
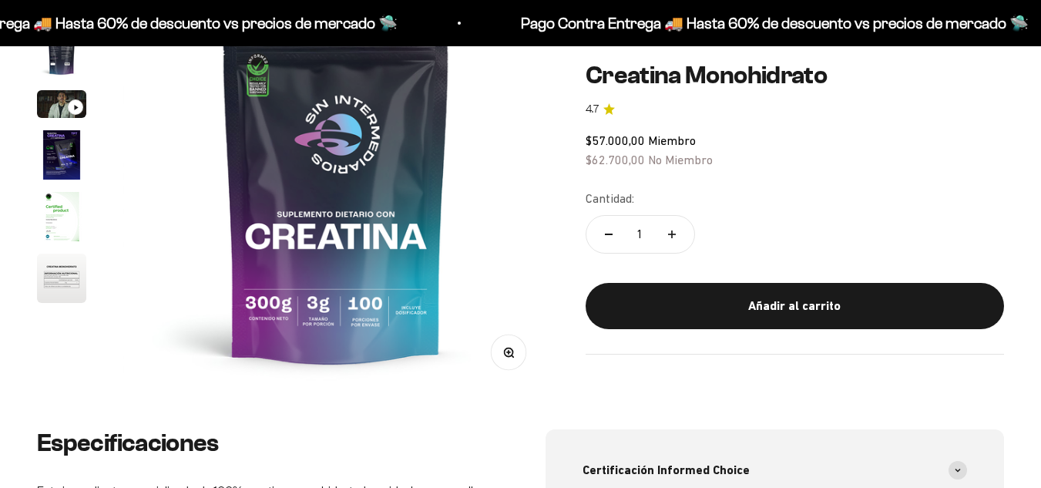
click at [673, 233] on icon "Aumentar cantidad" at bounding box center [672, 233] width 8 height 0
type input "2"
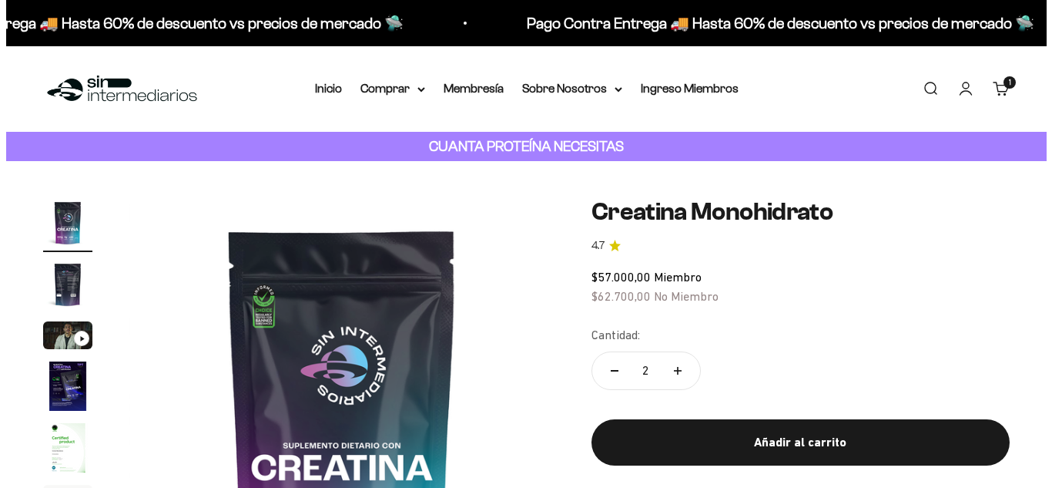
scroll to position [308, 0]
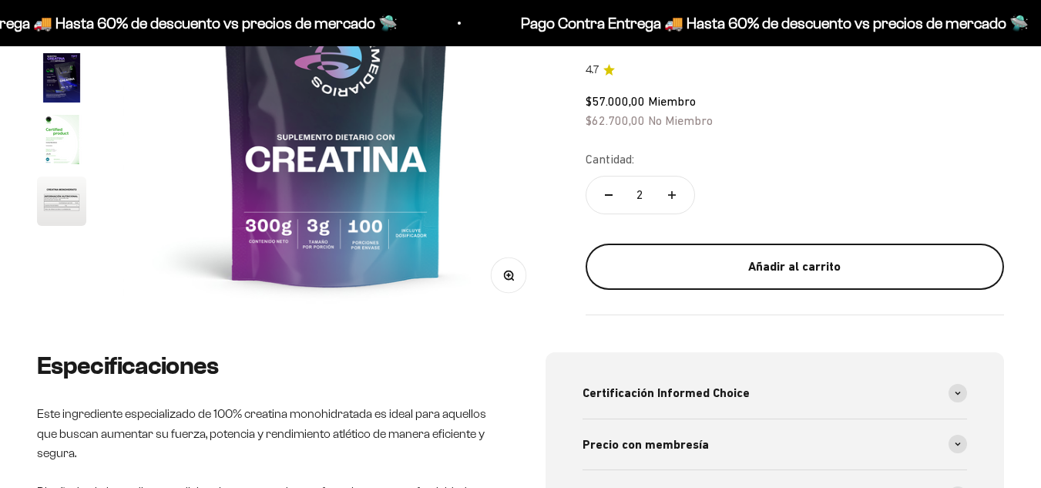
click at [809, 278] on button "Añadir al carrito" at bounding box center [795, 266] width 418 height 46
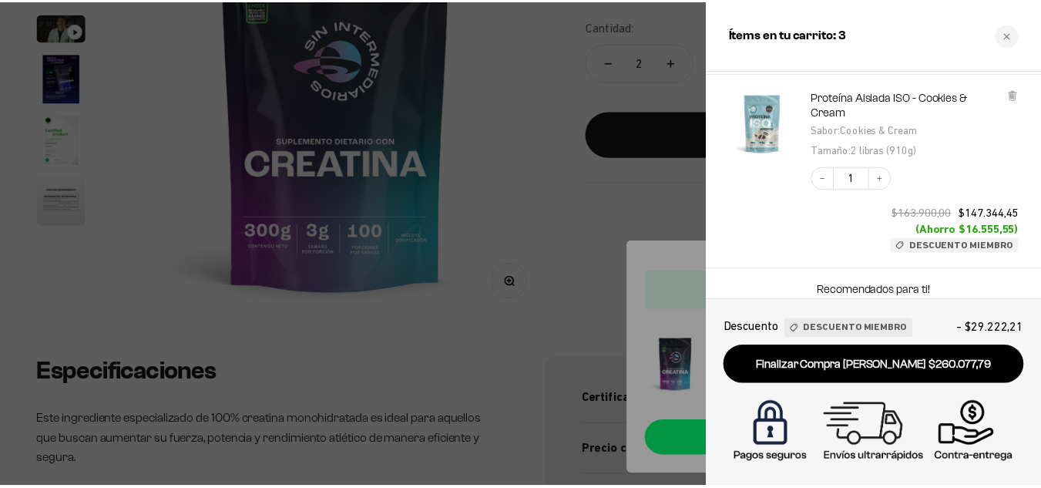
scroll to position [297, 0]
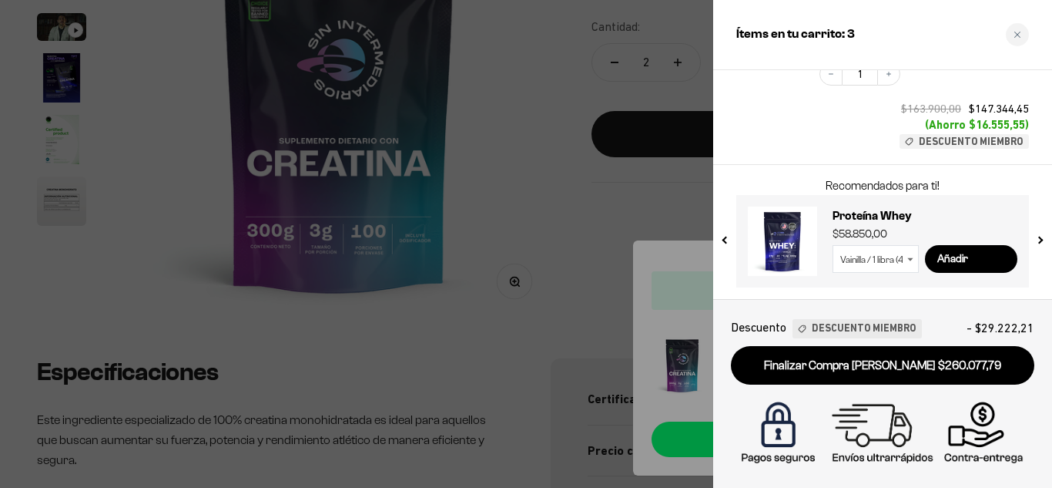
drag, startPoint x: 598, startPoint y: 200, endPoint x: 616, endPoint y: 200, distance: 17.7
click at [598, 200] on div at bounding box center [526, 244] width 1052 height 488
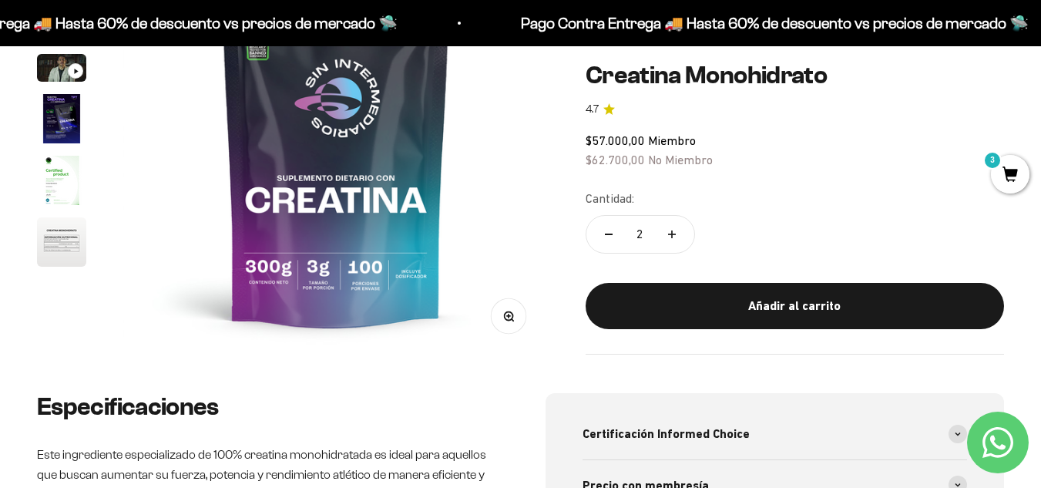
scroll to position [0, 0]
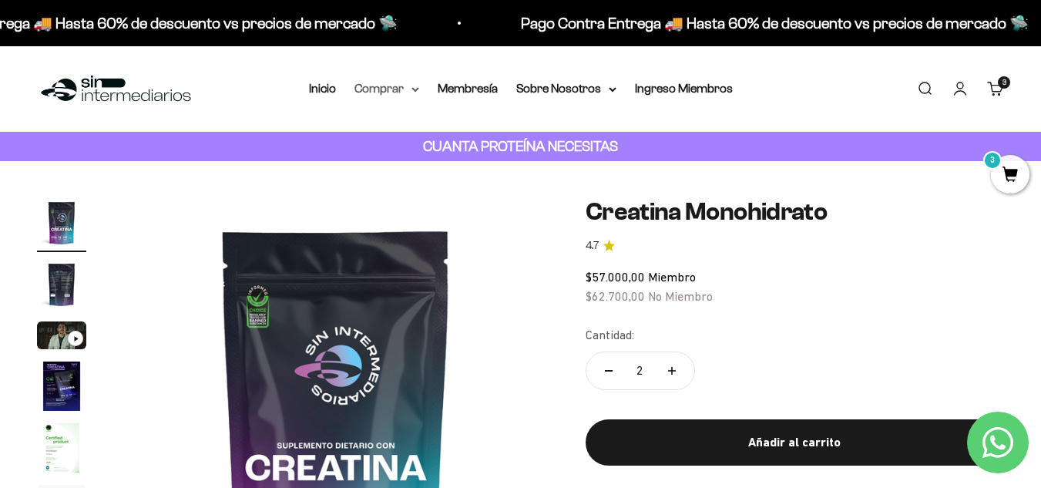
click at [418, 95] on summary "Comprar" at bounding box center [386, 89] width 65 height 20
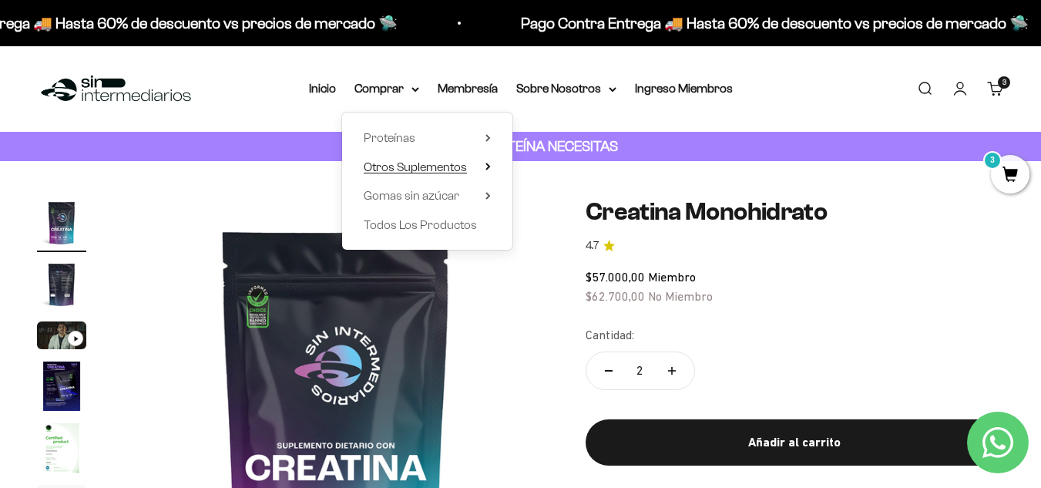
click at [479, 163] on summary "Otros Suplementos" at bounding box center [427, 167] width 127 height 20
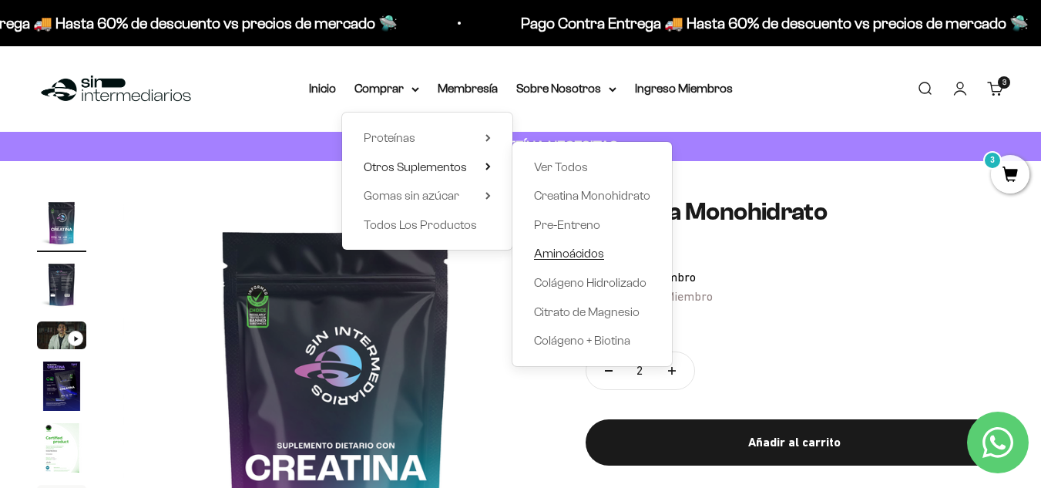
click at [611, 255] on link "Aminoácidos" at bounding box center [592, 253] width 116 height 20
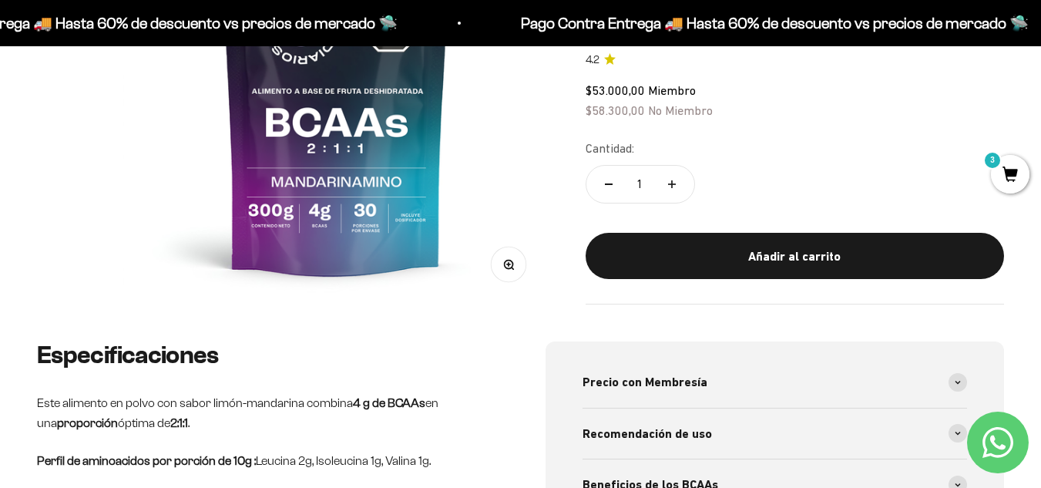
scroll to position [308, 0]
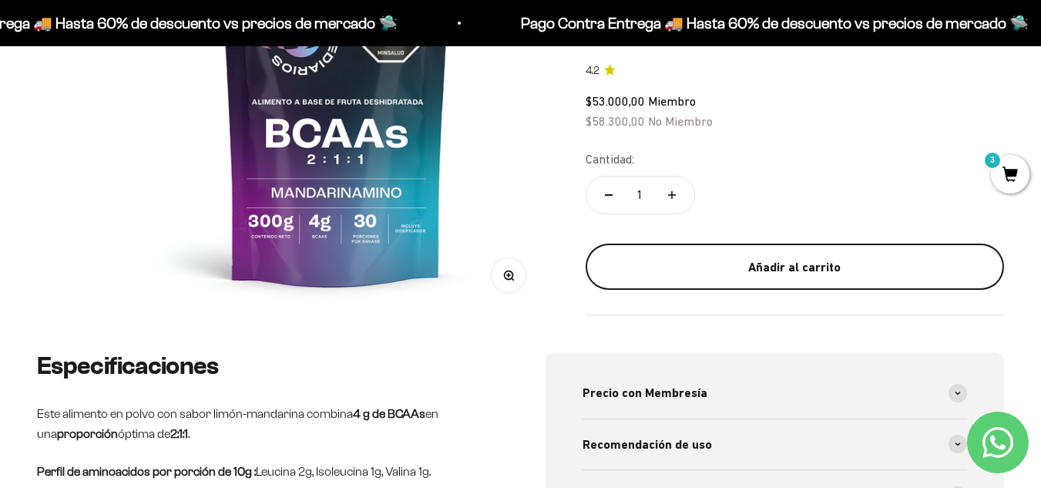
click at [766, 262] on div "Añadir al carrito" at bounding box center [794, 267] width 357 height 20
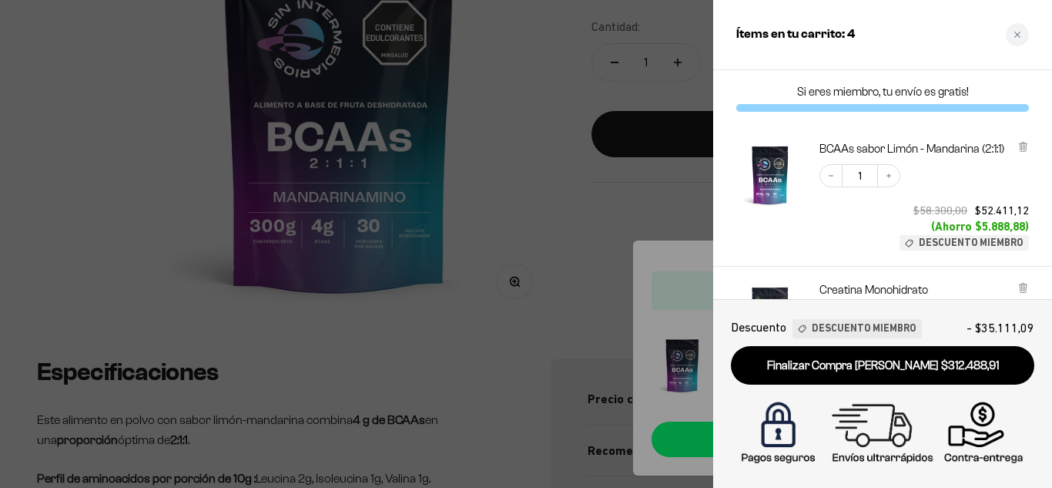
click at [619, 200] on div at bounding box center [526, 244] width 1052 height 488
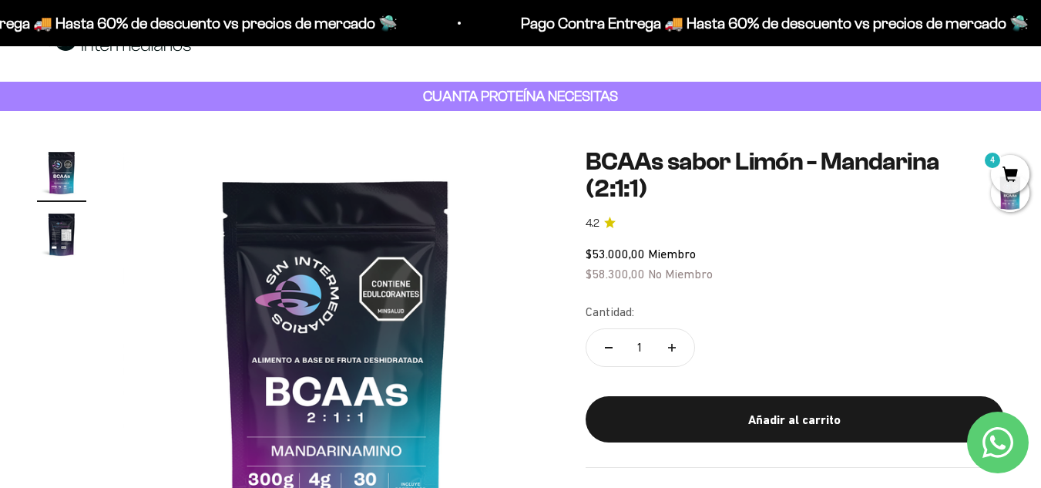
scroll to position [0, 0]
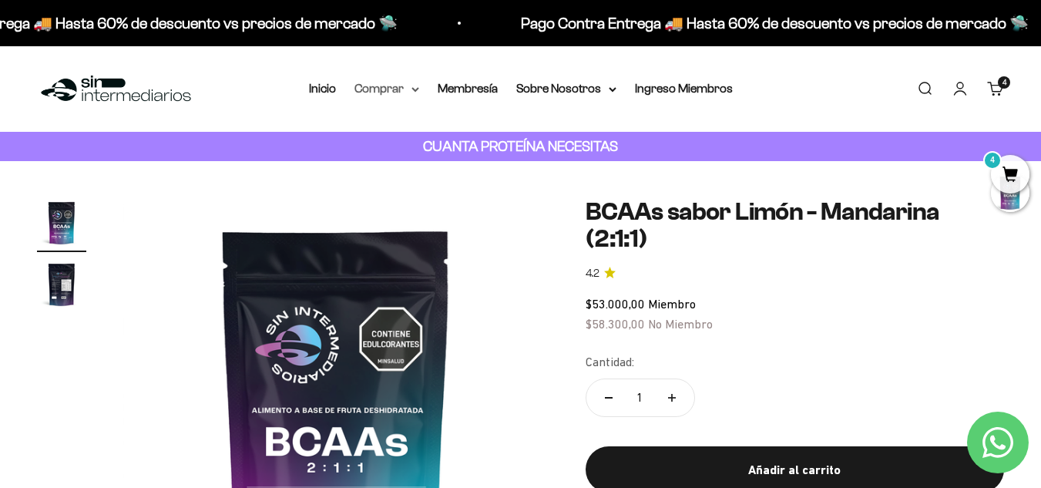
click at [399, 82] on summary "Comprar" at bounding box center [386, 89] width 65 height 20
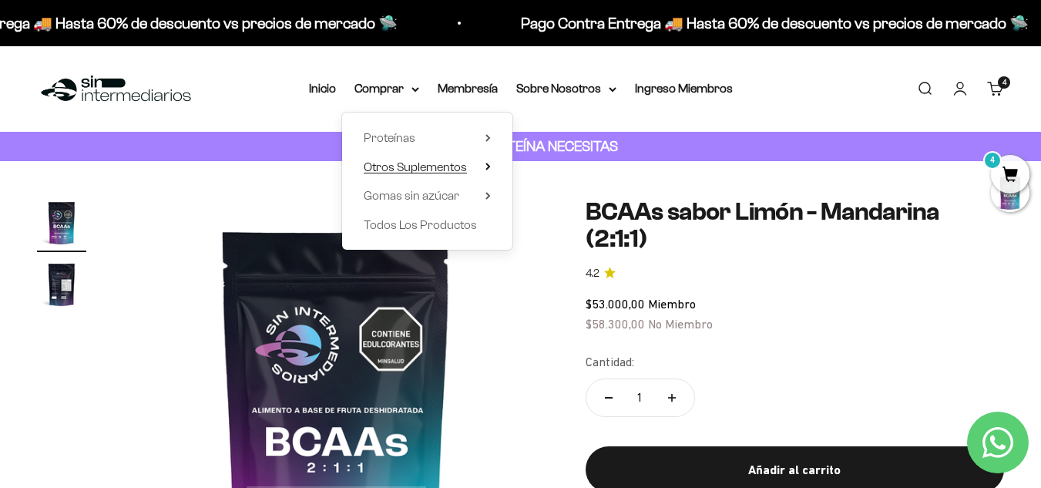
click at [480, 169] on summary "Otros Suplementos" at bounding box center [427, 167] width 127 height 20
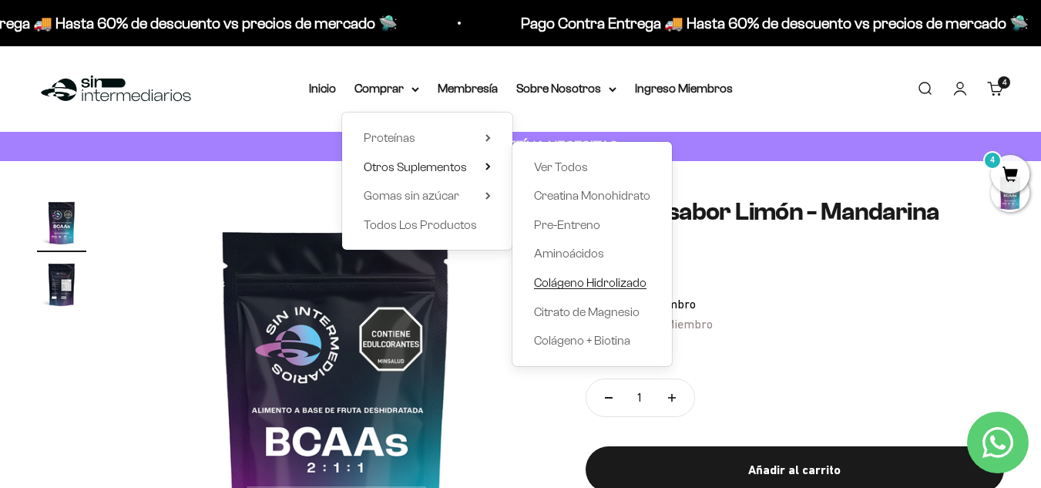
click at [620, 291] on span "Colágeno Hidrolizado" at bounding box center [590, 283] width 112 height 20
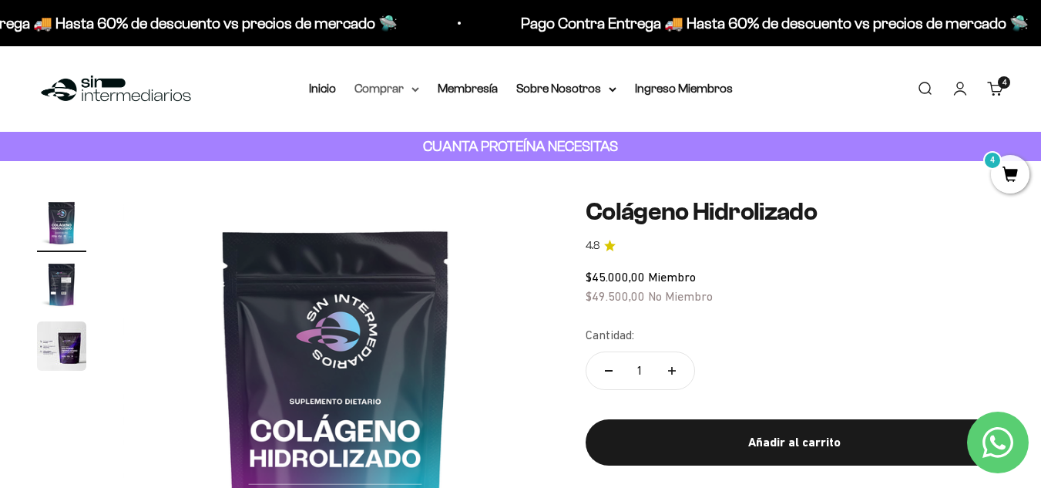
click at [417, 88] on icon at bounding box center [415, 89] width 8 height 5
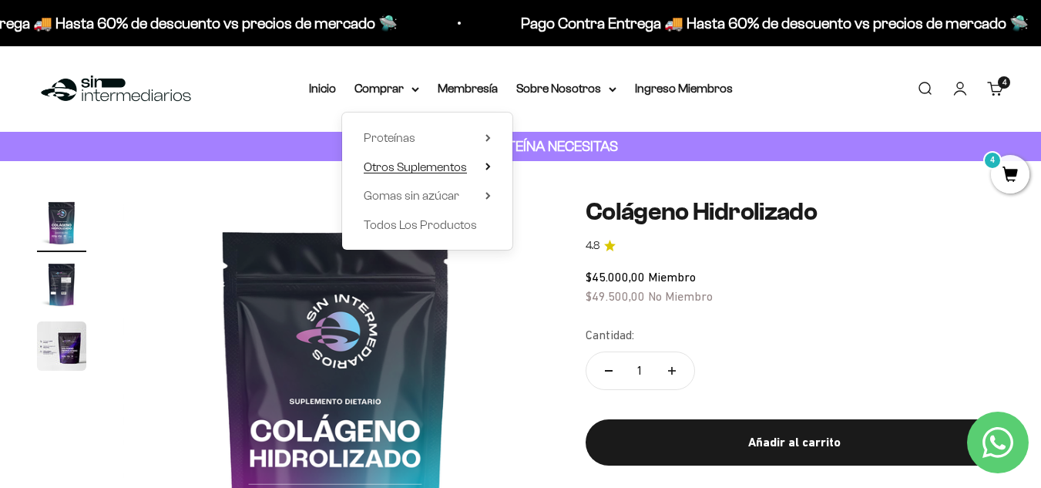
click at [480, 173] on summary "Otros Suplementos" at bounding box center [427, 167] width 127 height 20
click at [468, 199] on summary "Gomas sin azúcar" at bounding box center [427, 196] width 127 height 20
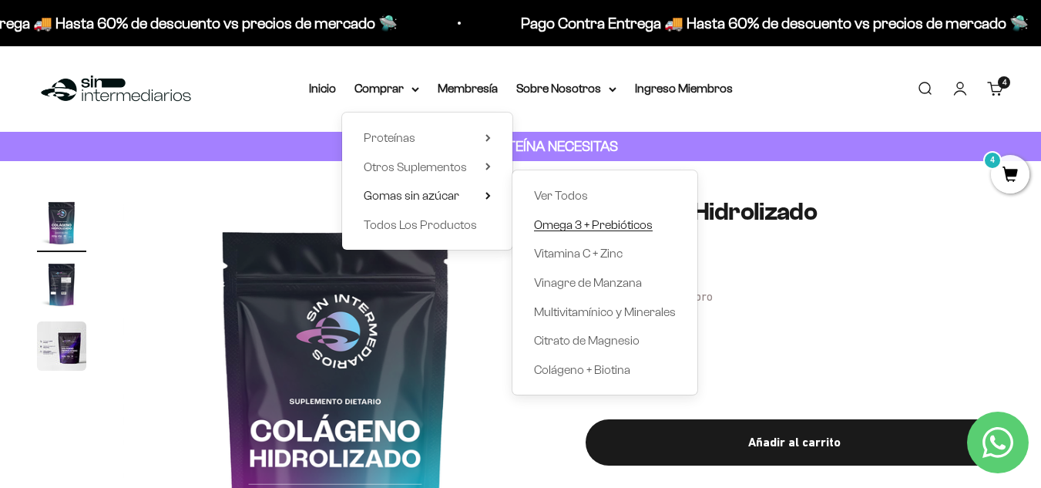
click at [633, 227] on span "Omega 3 + Prebióticos" at bounding box center [593, 224] width 119 height 13
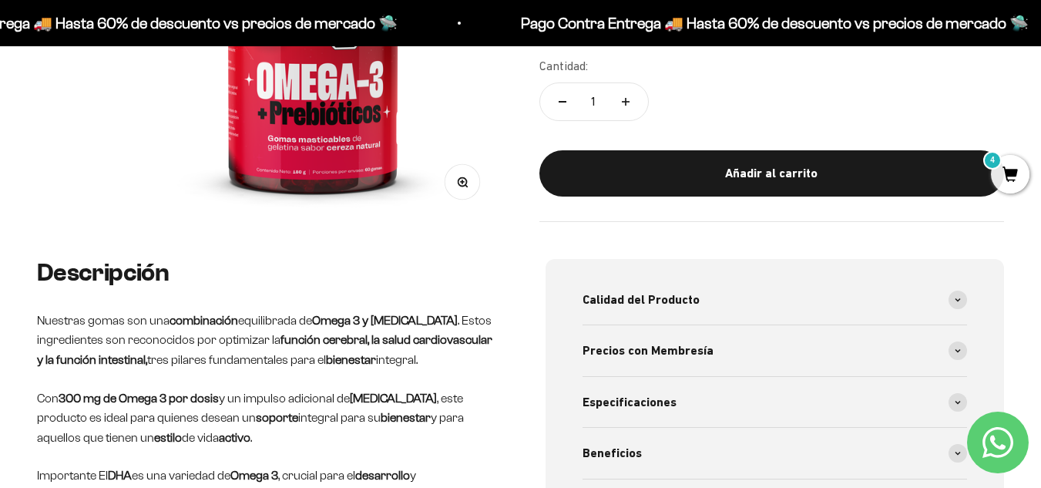
scroll to position [385, 0]
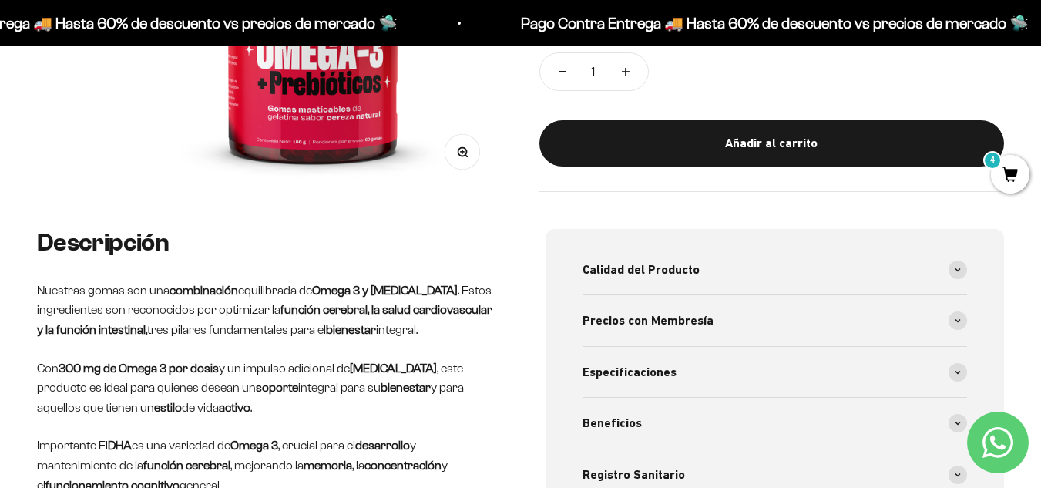
click at [164, 298] on p "Nuestras gomas son una combinación equilibrada de Omega 3 y [MEDICAL_DATA] . Es…" at bounding box center [266, 309] width 459 height 59
click at [153, 293] on p "Nuestras gomas son una combinación equilibrada de Omega 3 y [MEDICAL_DATA] . Es…" at bounding box center [266, 309] width 459 height 59
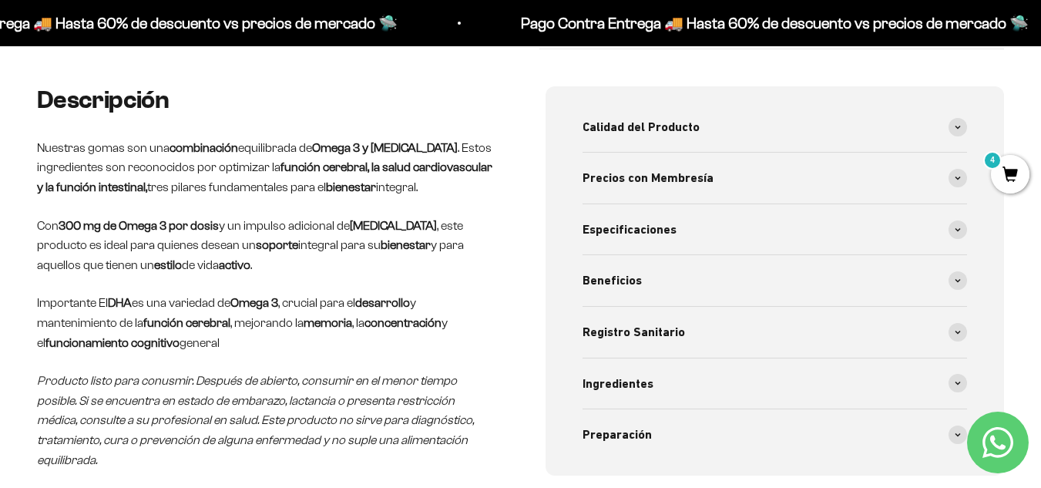
scroll to position [539, 0]
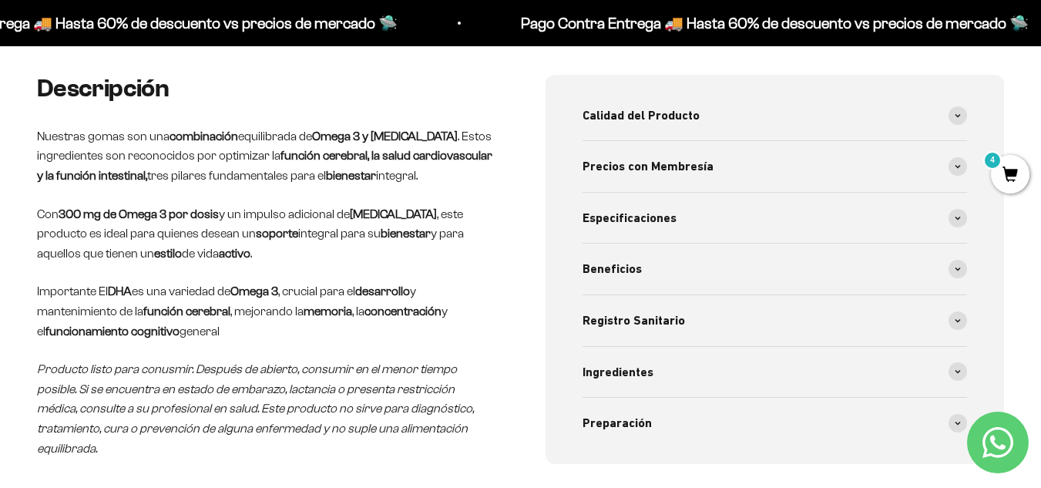
click at [311, 159] on strong "función cerebral, la salud cardiovascular y la función intestinal," at bounding box center [264, 165] width 455 height 33
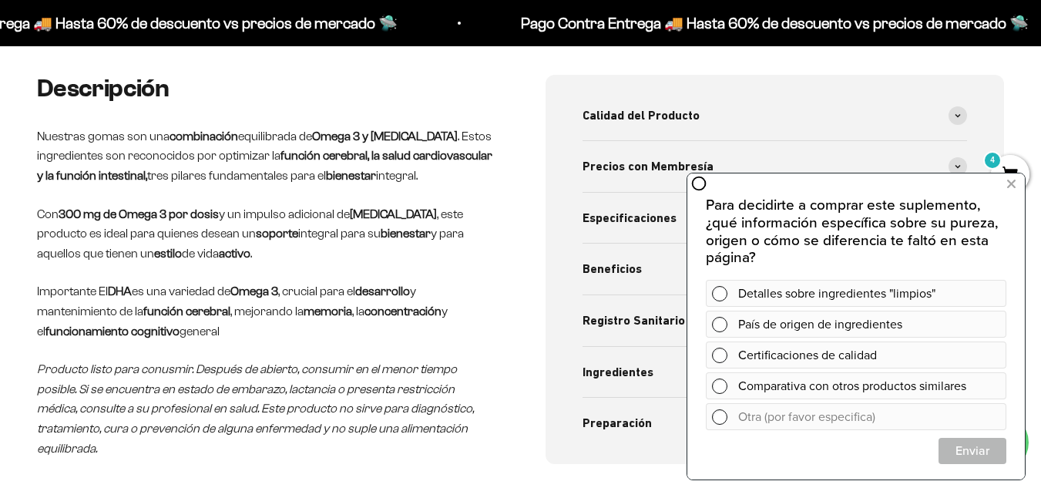
click at [334, 174] on strong "bienestar" at bounding box center [351, 175] width 50 height 13
click at [444, 168] on p "Nuestras gomas son una combinación equilibrada de Omega 3 y [MEDICAL_DATA] . Es…" at bounding box center [266, 155] width 459 height 59
click at [1005, 185] on button at bounding box center [1011, 184] width 28 height 25
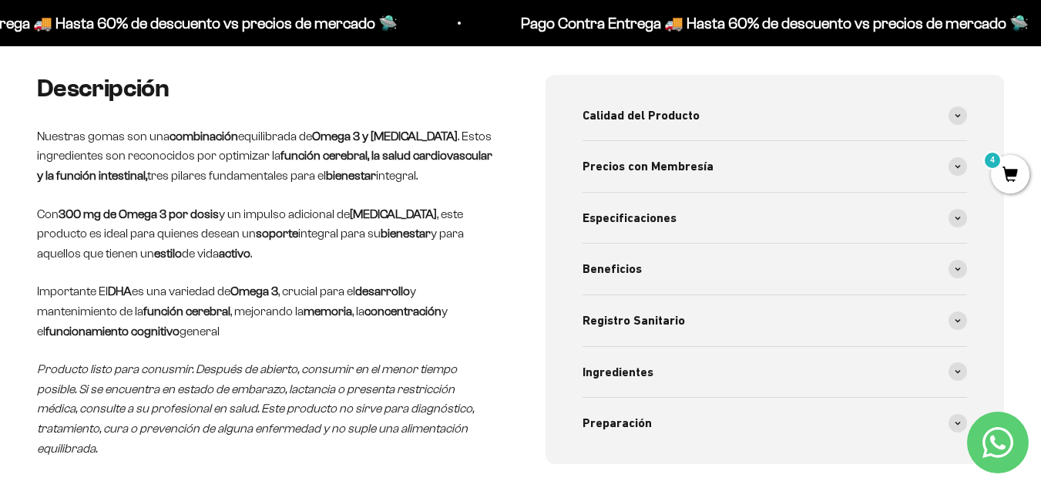
click at [258, 142] on p "Nuestras gomas son una combinación equilibrada de Omega 3 y [MEDICAL_DATA] . Es…" at bounding box center [266, 155] width 459 height 59
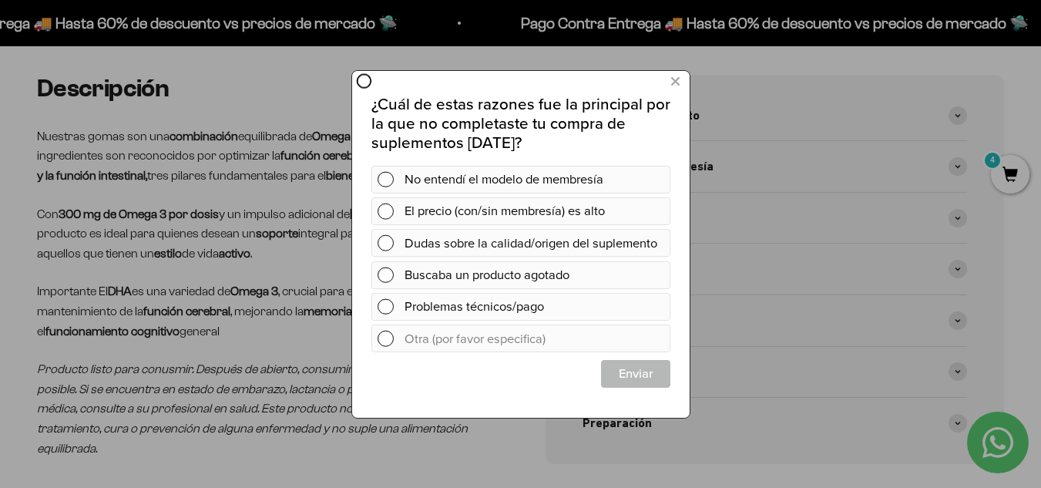
scroll to position [0, 0]
click at [663, 89] on button at bounding box center [674, 81] width 29 height 25
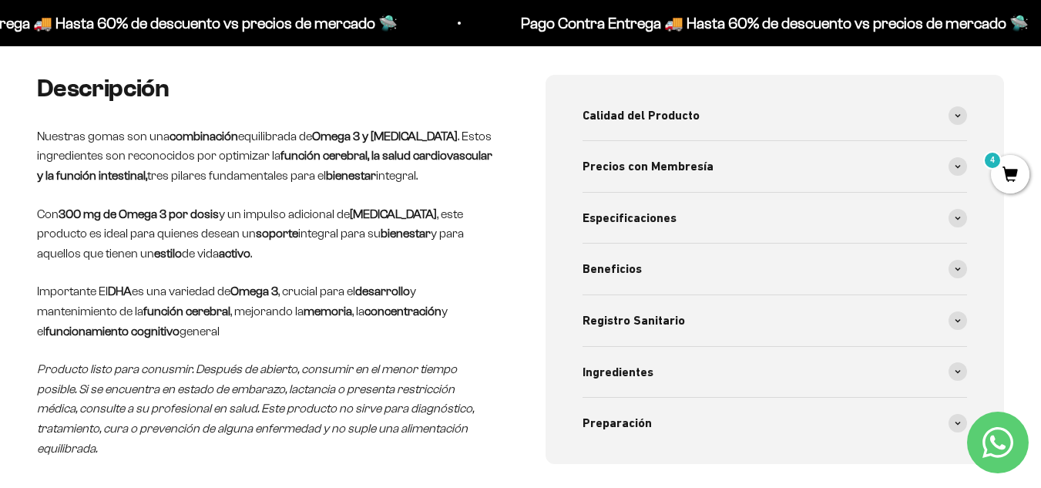
click at [338, 138] on strong "Omega 3 y [MEDICAL_DATA]" at bounding box center [385, 135] width 146 height 13
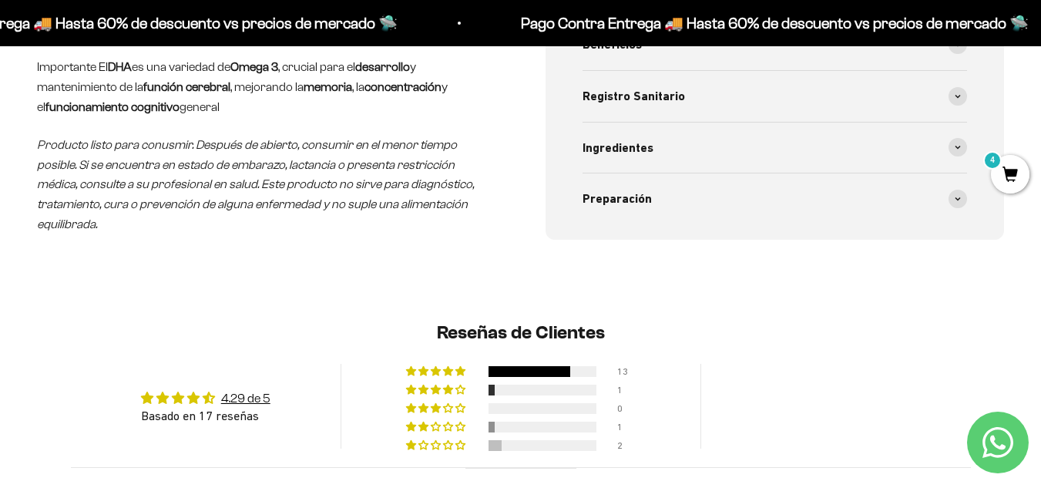
scroll to position [770, 0]
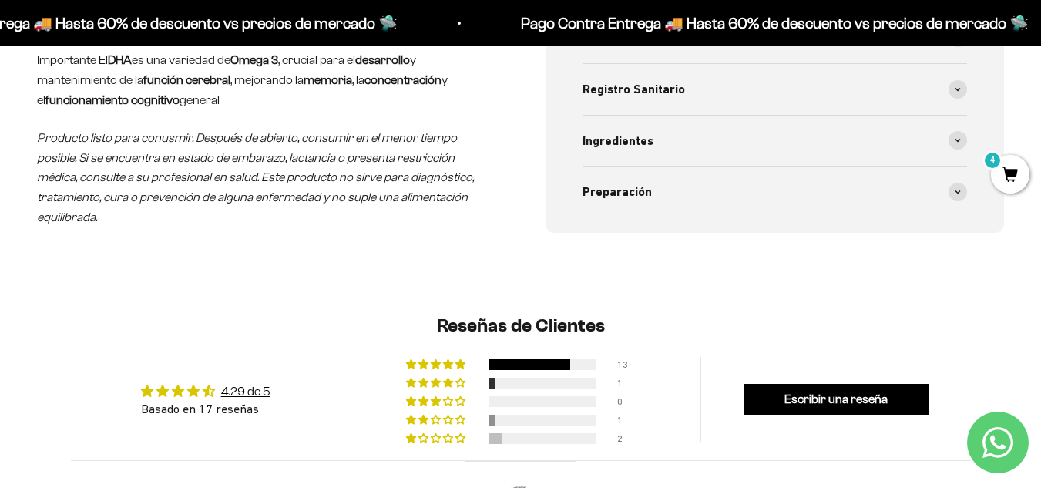
click at [330, 131] on em "Producto listo para conusmir. Después de abierto, consumir en el menor tiempo p…" at bounding box center [255, 177] width 437 height 92
drag, startPoint x: 374, startPoint y: 137, endPoint x: 502, endPoint y: 139, distance: 128.7
click at [499, 137] on div "Descripción Nuestras gomas son una combinación equilibrada de Omega 3 y [MEDICA…" at bounding box center [520, 38] width 967 height 389
click at [202, 155] on em "Producto listo para conusmir. Después de abierto, consumir en el menor tiempo p…" at bounding box center [255, 177] width 437 height 92
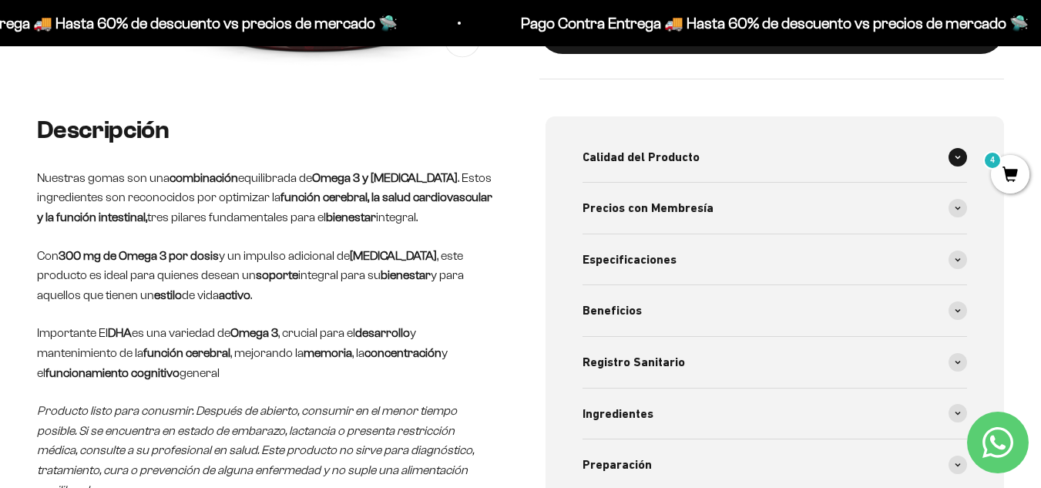
scroll to position [462, 0]
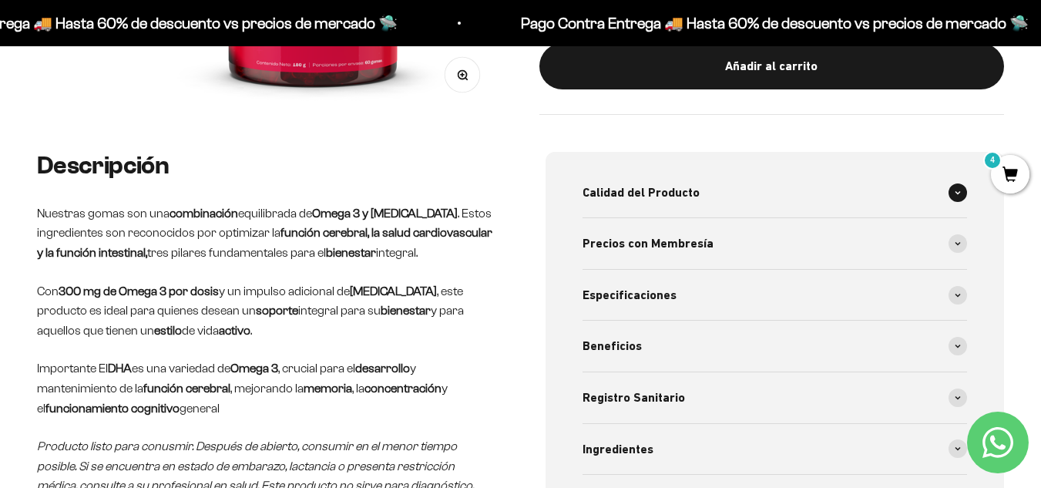
click at [770, 196] on div "Calidad del Producto" at bounding box center [774, 192] width 385 height 51
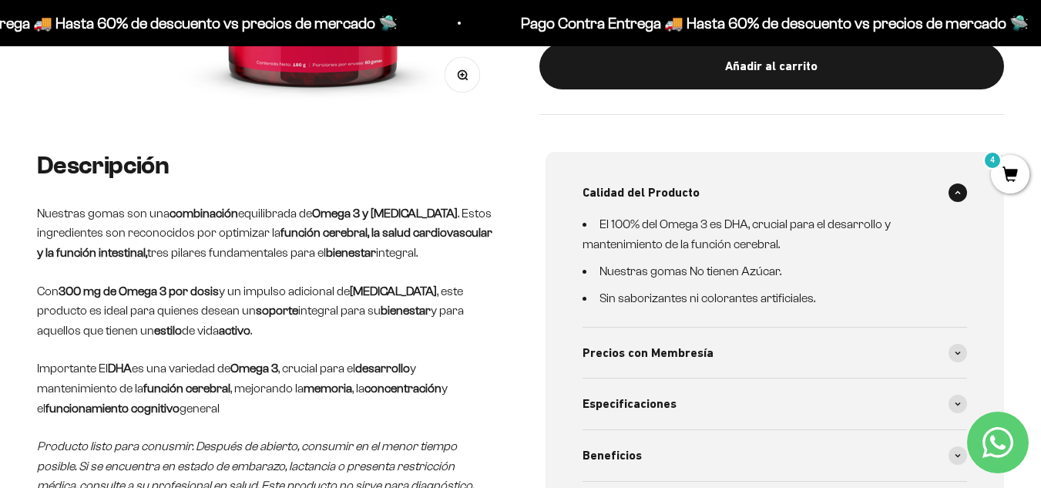
click at [770, 196] on div "Calidad del Producto" at bounding box center [774, 192] width 385 height 51
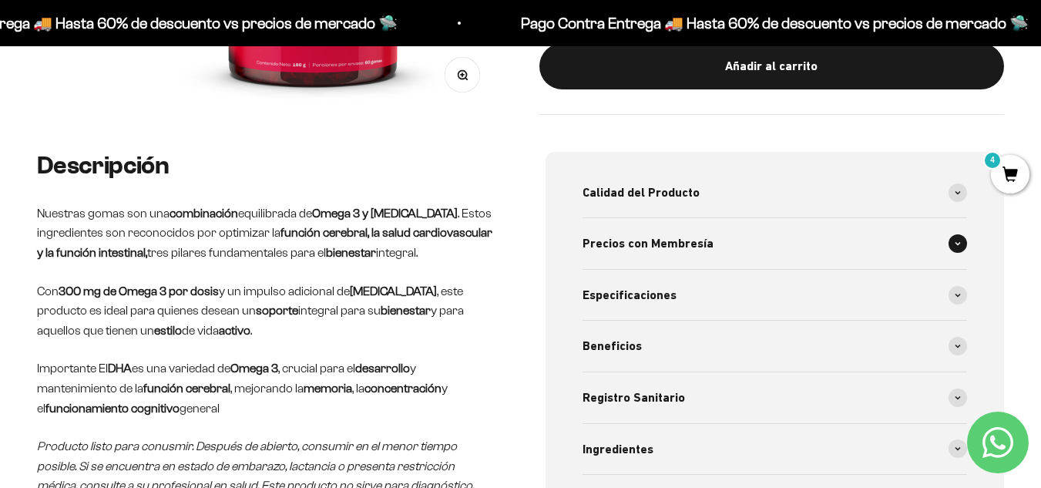
click at [697, 248] on span "Precios con Membresía" at bounding box center [647, 243] width 131 height 20
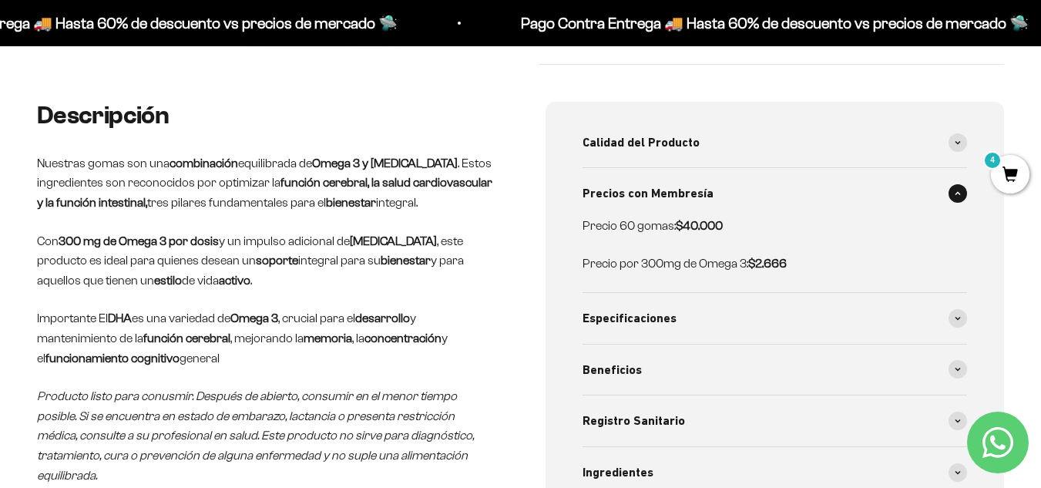
scroll to position [539, 0]
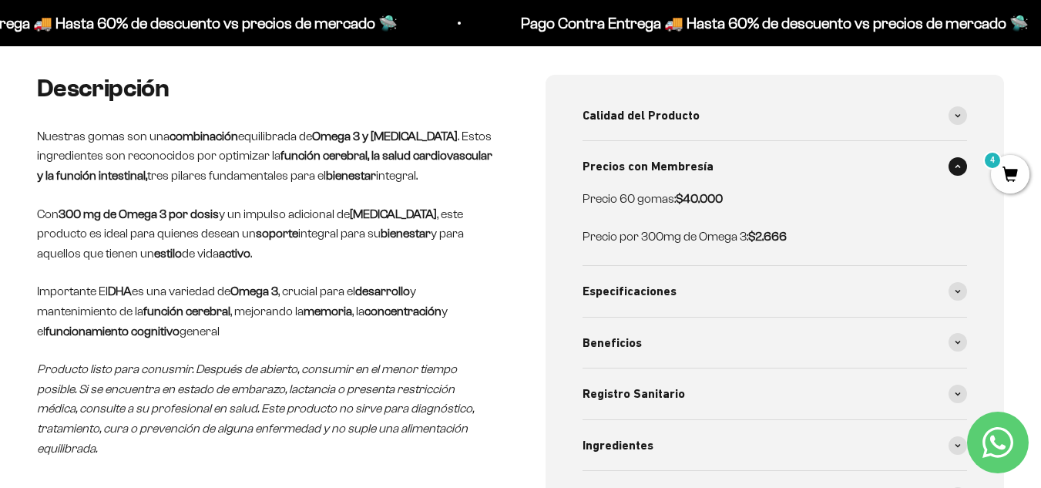
click at [713, 172] on div "Precios con Membresía" at bounding box center [774, 166] width 385 height 51
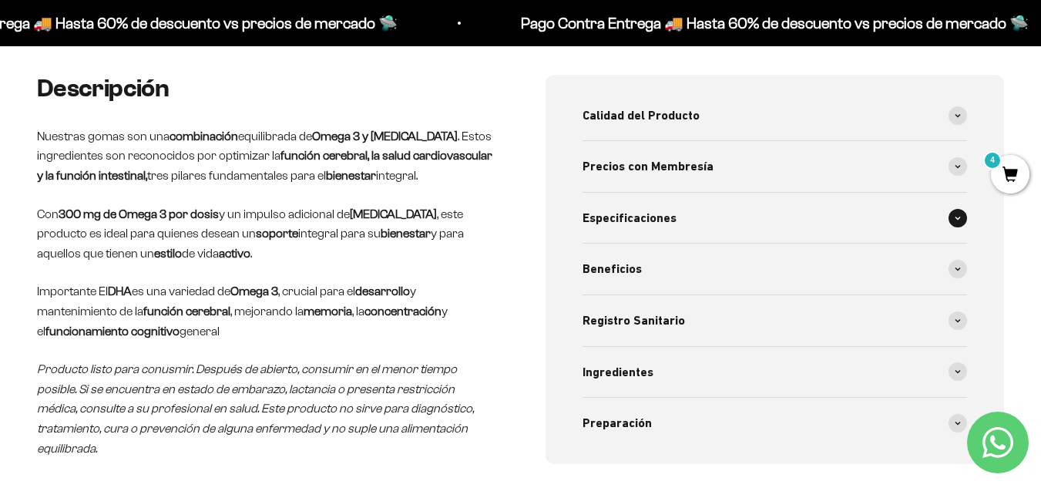
click at [665, 211] on span "Especificaciones" at bounding box center [629, 218] width 94 height 20
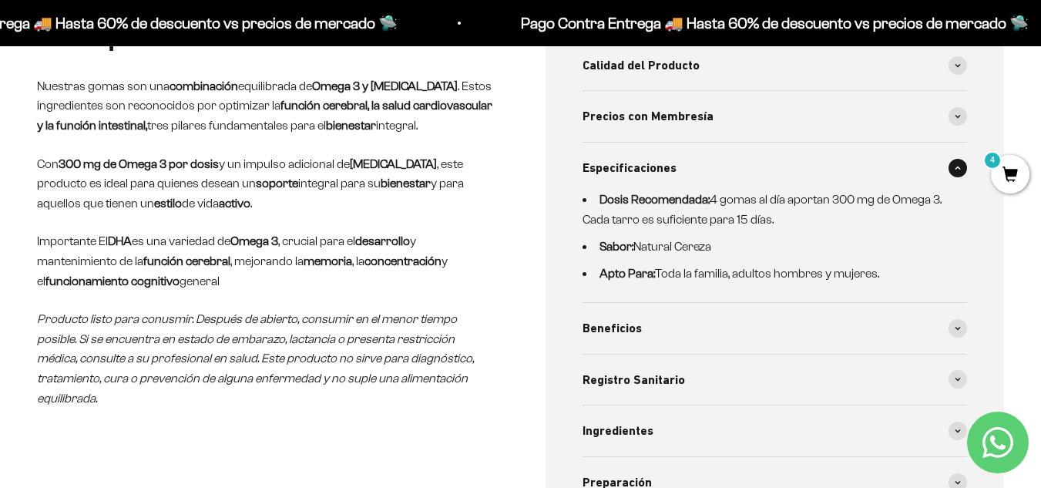
scroll to position [616, 0]
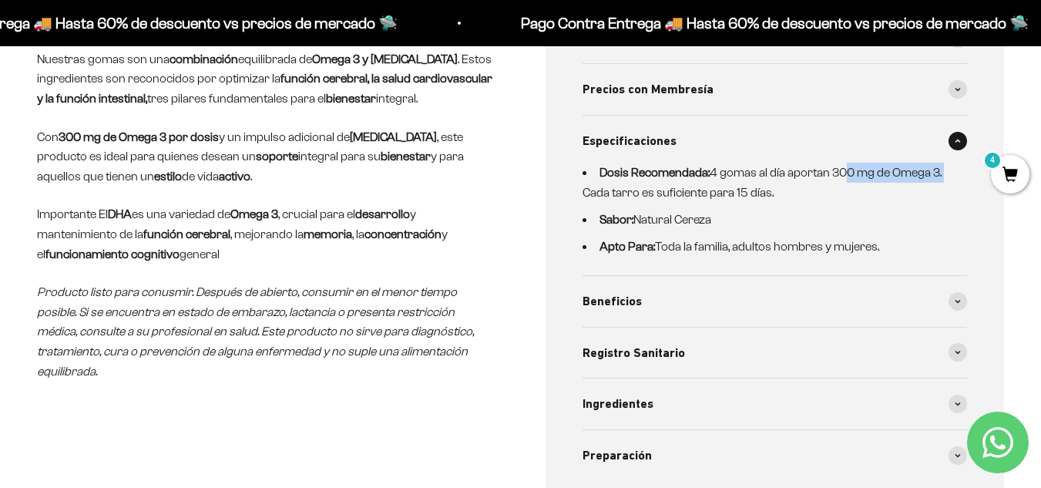
drag, startPoint x: 839, startPoint y: 180, endPoint x: 948, endPoint y: 176, distance: 109.5
click at [948, 176] on div "Dosis Recomendada: 4 gomas al día aportan 300 mg de Omega 3. Cada tarro es sufi…" at bounding box center [774, 210] width 385 height 94
click at [743, 193] on li "Dosis Recomendada: 4 gomas al día aportan 300 mg de Omega 3. Cada tarro es sufi…" at bounding box center [765, 182] width 367 height 39
click at [679, 149] on div "Especificaciones" at bounding box center [774, 141] width 385 height 51
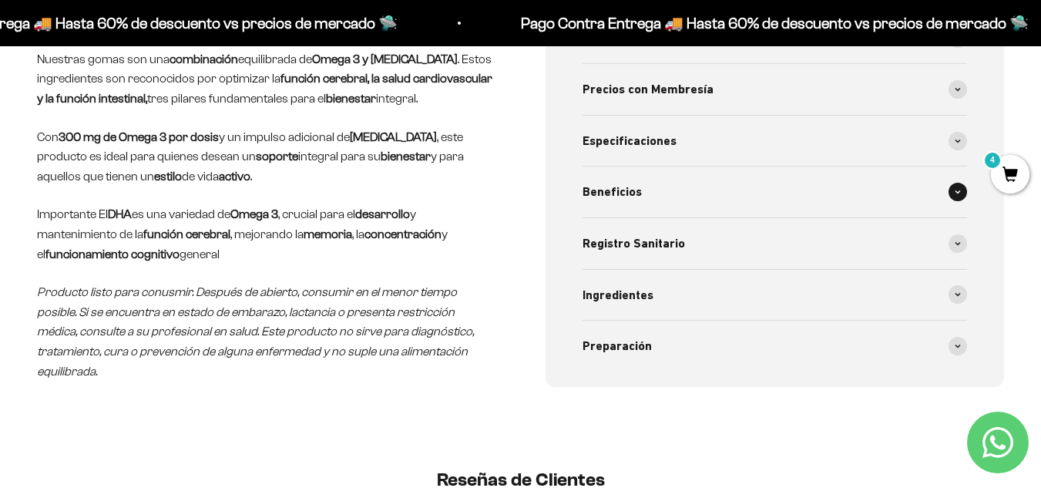
click at [659, 198] on div "Beneficios" at bounding box center [774, 191] width 385 height 51
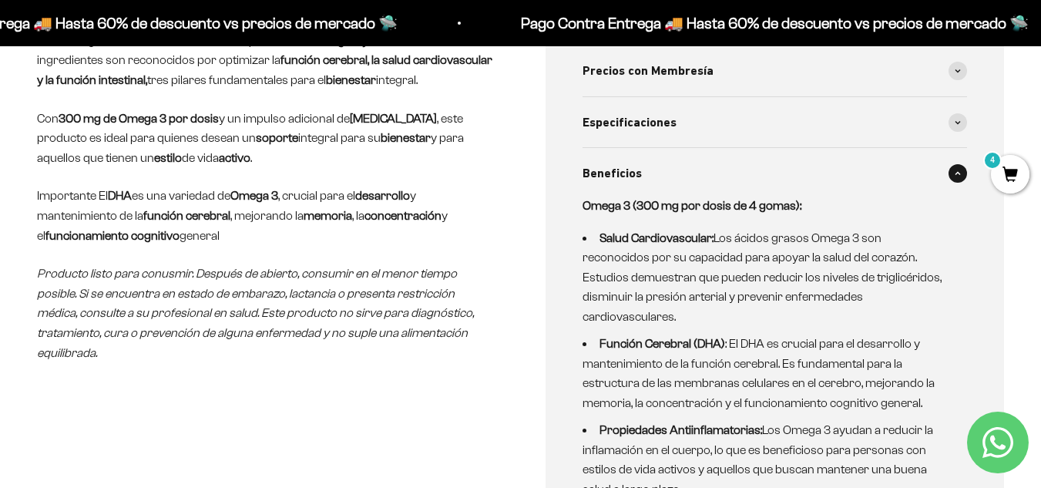
scroll to position [693, 0]
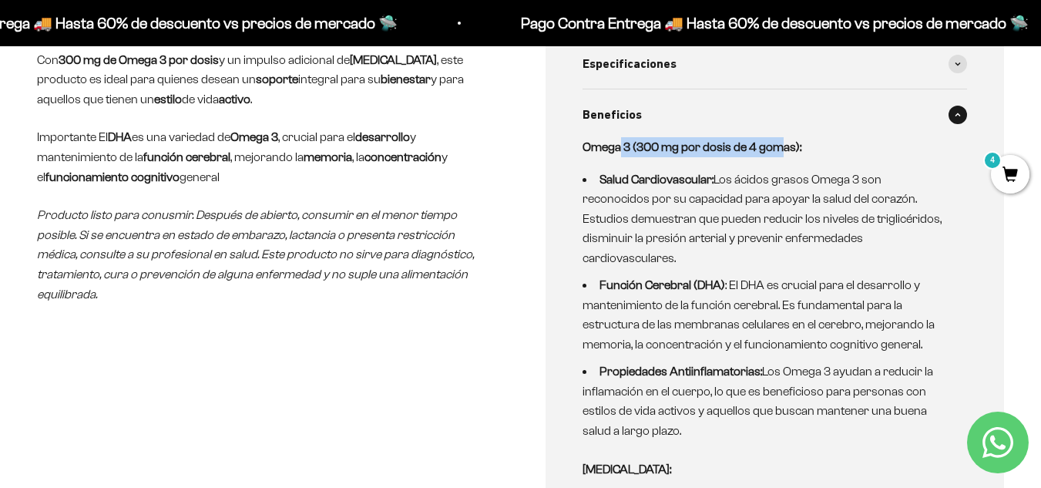
drag, startPoint x: 625, startPoint y: 152, endPoint x: 785, endPoint y: 152, distance: 160.3
click at [783, 152] on strong "Omega 3 (300 mg por dosis de 4 gomas):" at bounding box center [691, 146] width 219 height 13
drag, startPoint x: 789, startPoint y: 172, endPoint x: 781, endPoint y: 181, distance: 12.5
click at [788, 173] on li "Salud Cardiovascular: Los ácidos grasos Omega 3 son reconocidos por su capacida…" at bounding box center [765, 219] width 367 height 99
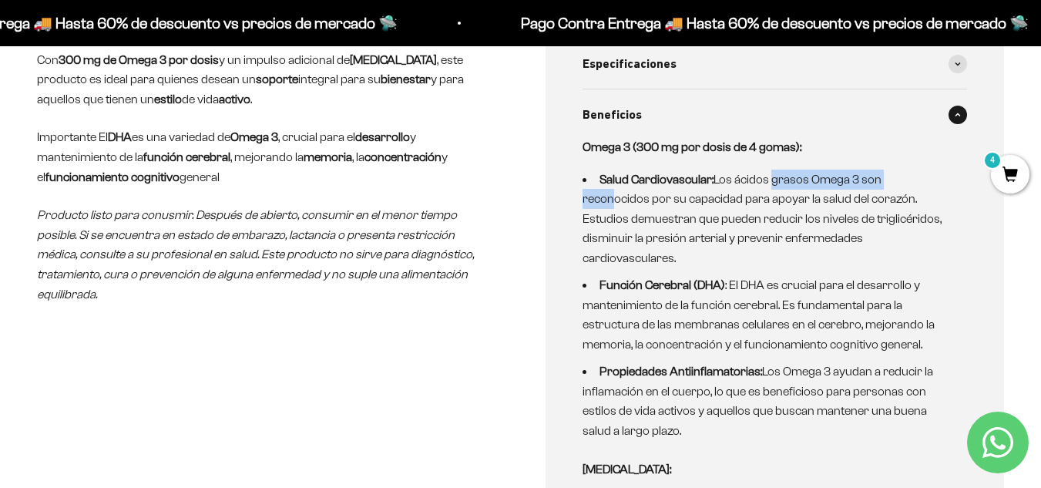
drag, startPoint x: 769, startPoint y: 175, endPoint x: 905, endPoint y: 174, distance: 136.4
click at [905, 174] on li "Salud Cardiovascular: Los ácidos grasos Omega 3 son reconocidos por su capacida…" at bounding box center [765, 219] width 367 height 99
click at [901, 190] on li "Salud Cardiovascular: Los ácidos grasos Omega 3 son reconocidos por su capacida…" at bounding box center [765, 219] width 367 height 99
click at [677, 139] on p "Omega 3 (300 mg por dosis de 4 gomas):" at bounding box center [765, 147] width 367 height 20
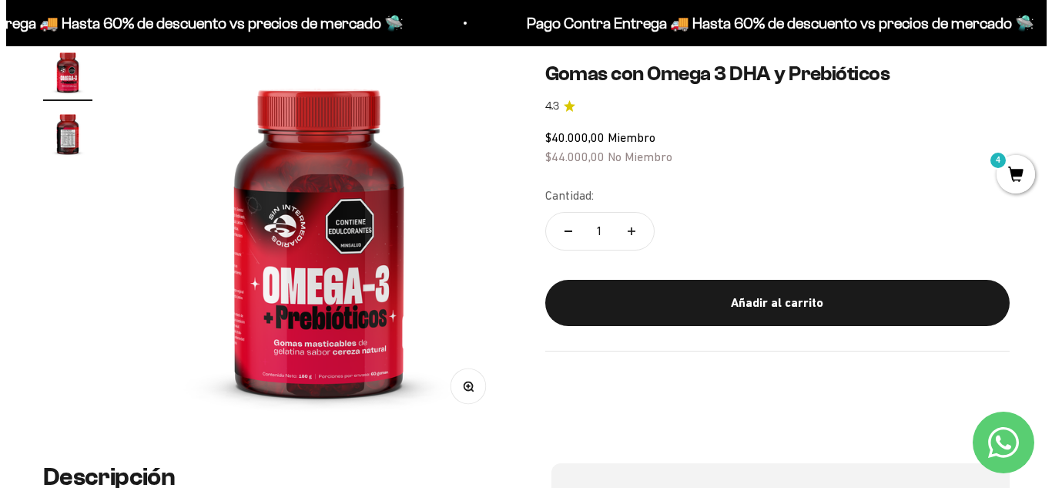
scroll to position [0, 0]
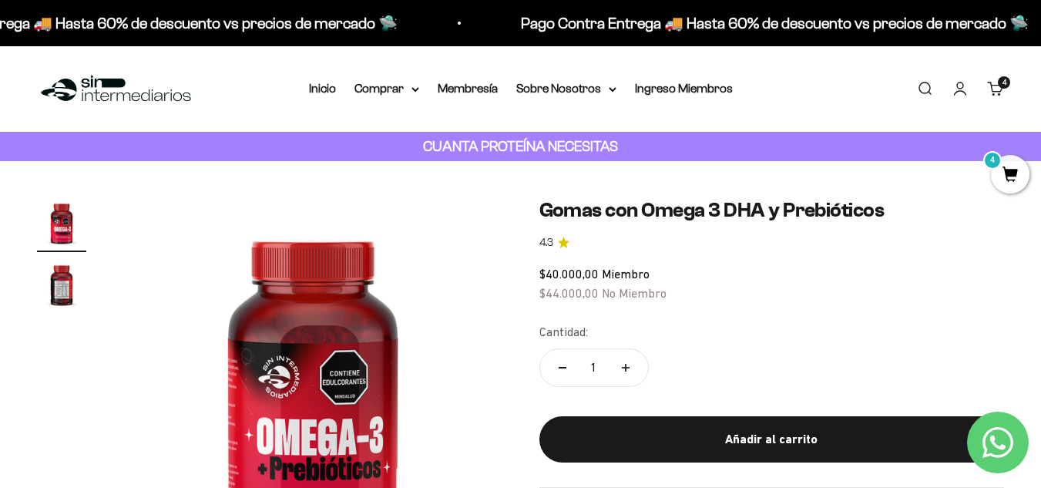
click at [1008, 173] on span "4" at bounding box center [1010, 174] width 39 height 39
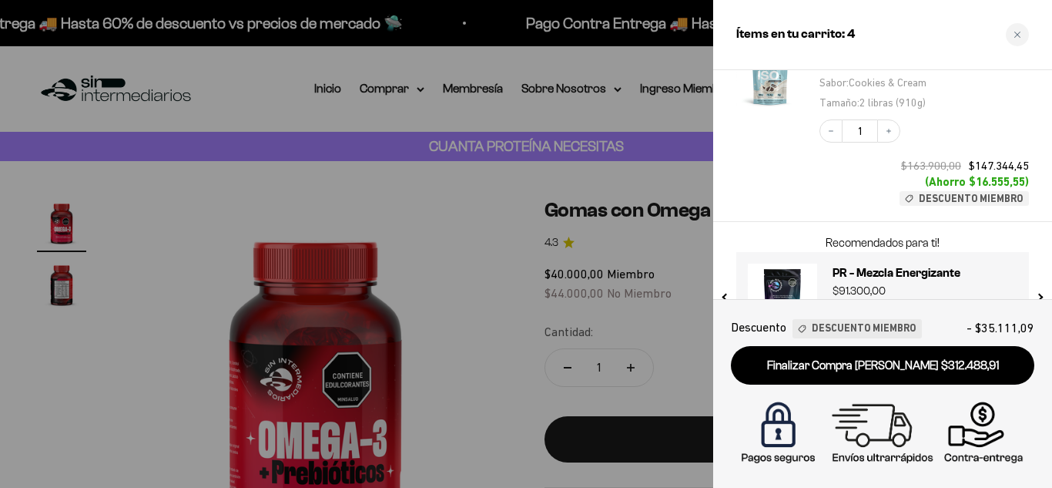
scroll to position [438, 0]
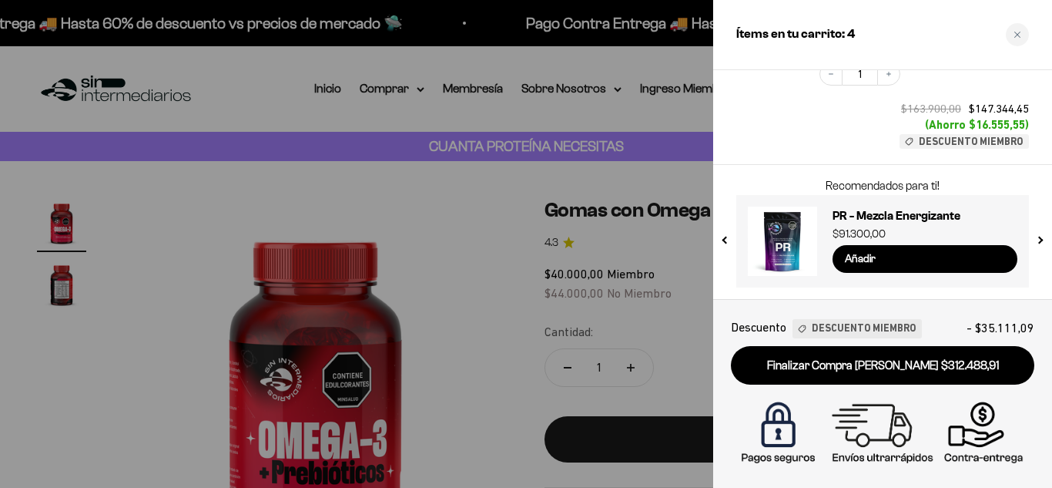
click at [1035, 231] on button "next slide / item" at bounding box center [1039, 236] width 13 height 92
click at [1037, 235] on button "next slide / item" at bounding box center [1039, 236] width 13 height 92
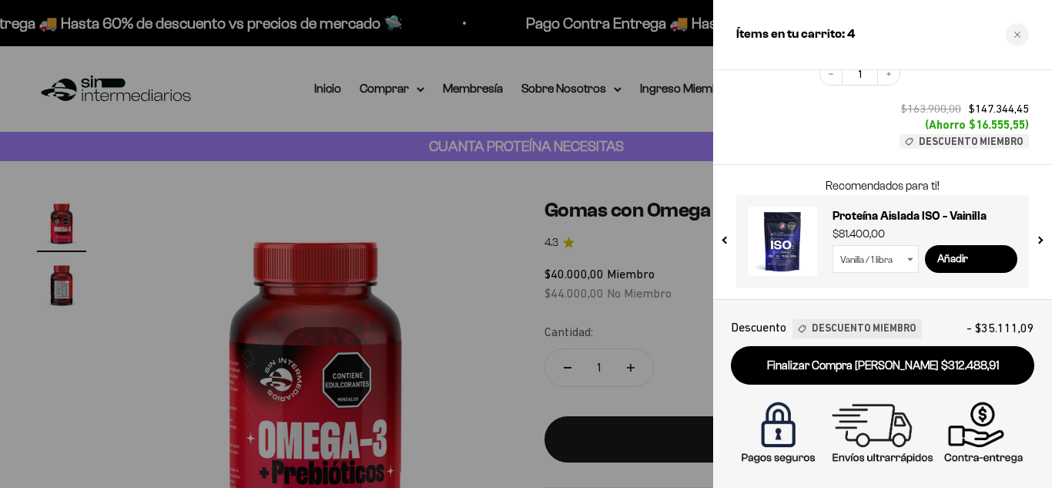
click at [1037, 235] on button "next slide / item" at bounding box center [1039, 236] width 13 height 92
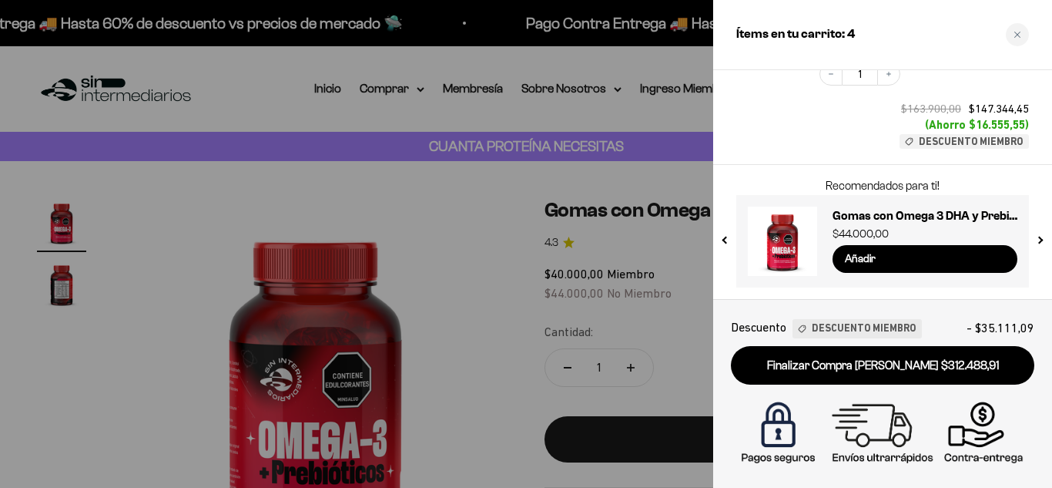
click at [1037, 235] on button "next slide / item" at bounding box center [1039, 236] width 13 height 92
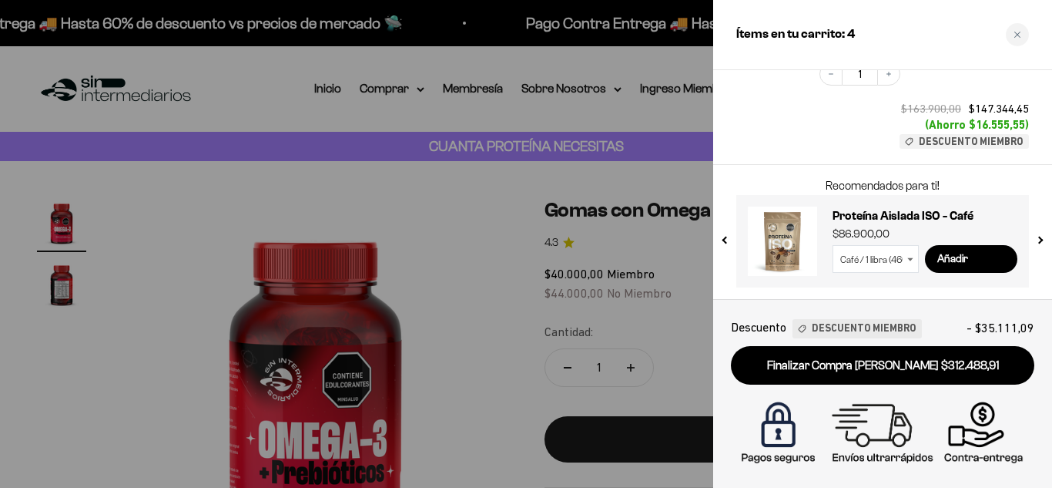
click at [1037, 235] on button "next slide / item" at bounding box center [1039, 236] width 13 height 92
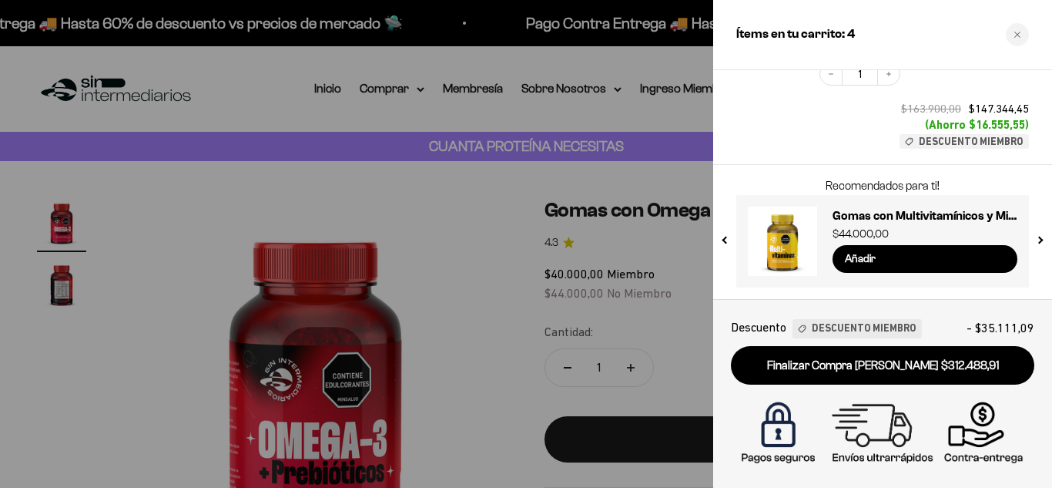
click at [1037, 235] on button "next slide / item" at bounding box center [1039, 236] width 13 height 92
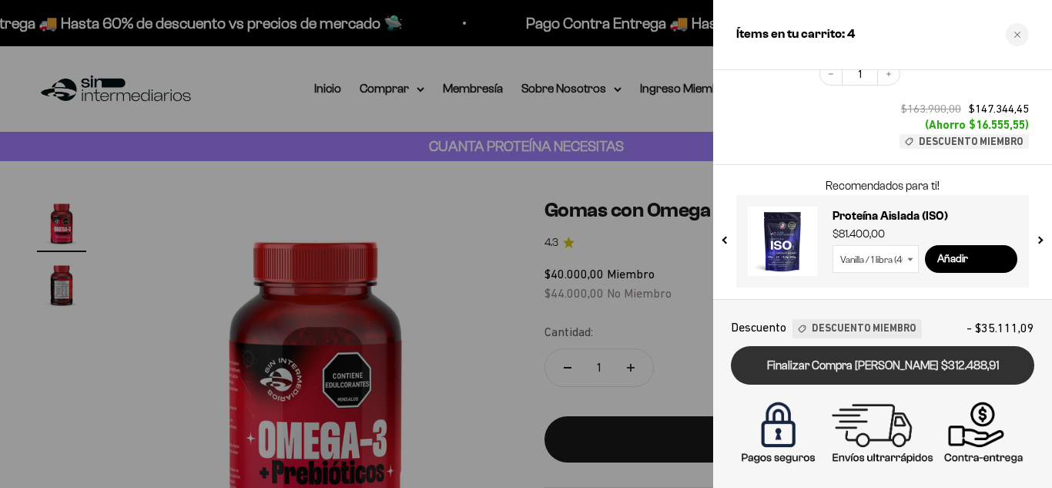
click at [902, 365] on link "Finalizar Compra [PERSON_NAME] $312.488,91" at bounding box center [883, 365] width 304 height 39
